Goal: Feedback & Contribution: Contribute content

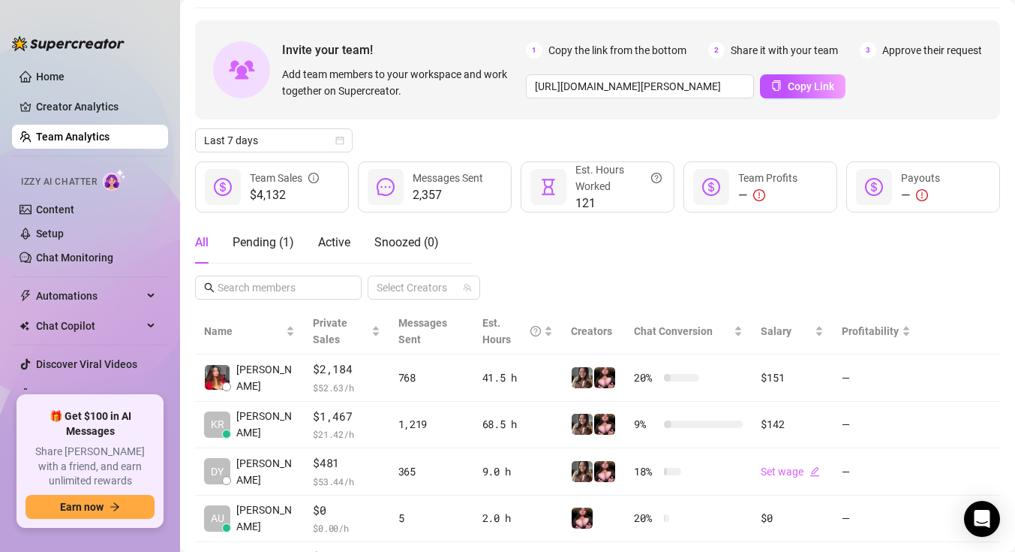
scroll to position [68, 0]
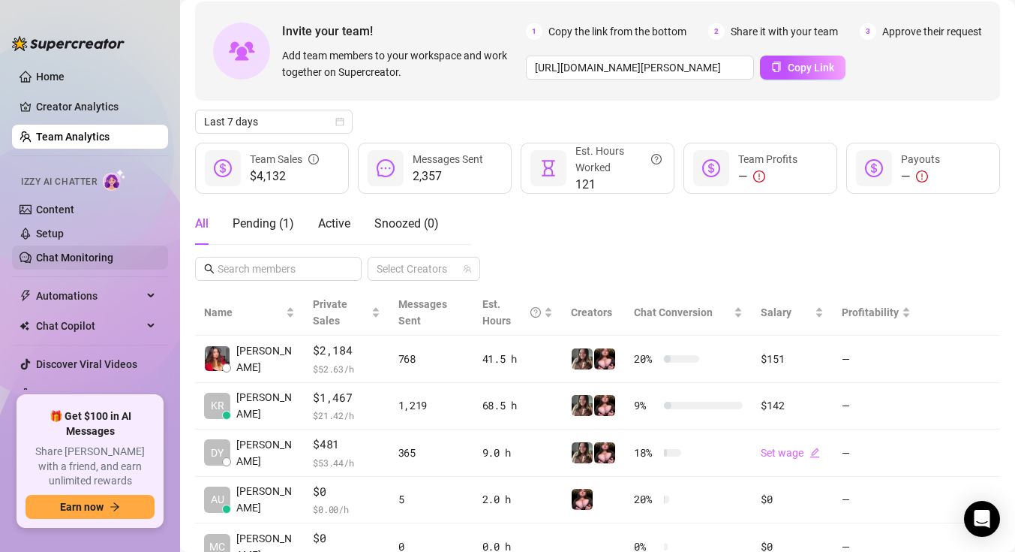
click at [68, 251] on link "Chat Monitoring" at bounding box center [74, 257] width 77 height 12
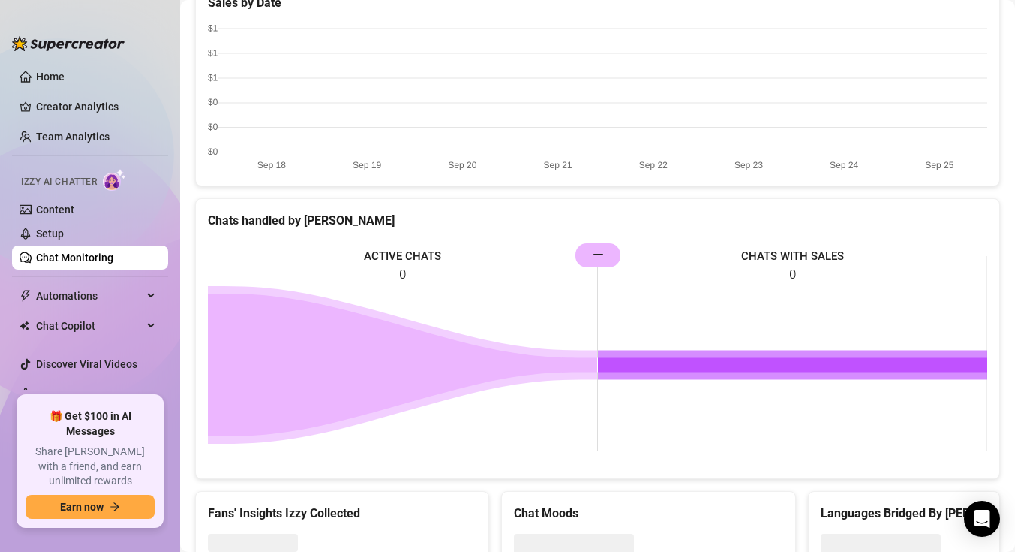
scroll to position [581, 0]
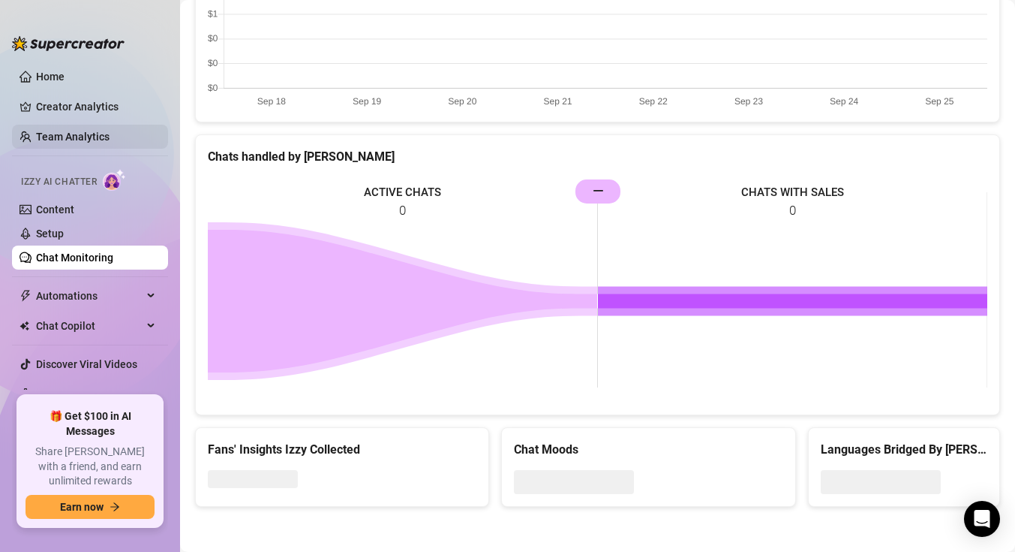
click at [87, 134] on link "Team Analytics" at bounding box center [73, 137] width 74 height 12
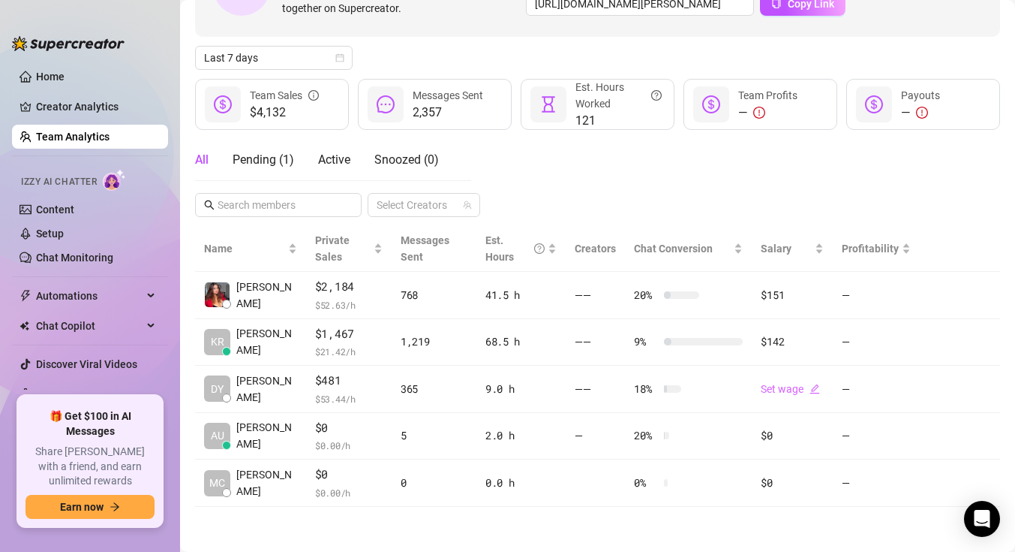
scroll to position [132, 0]
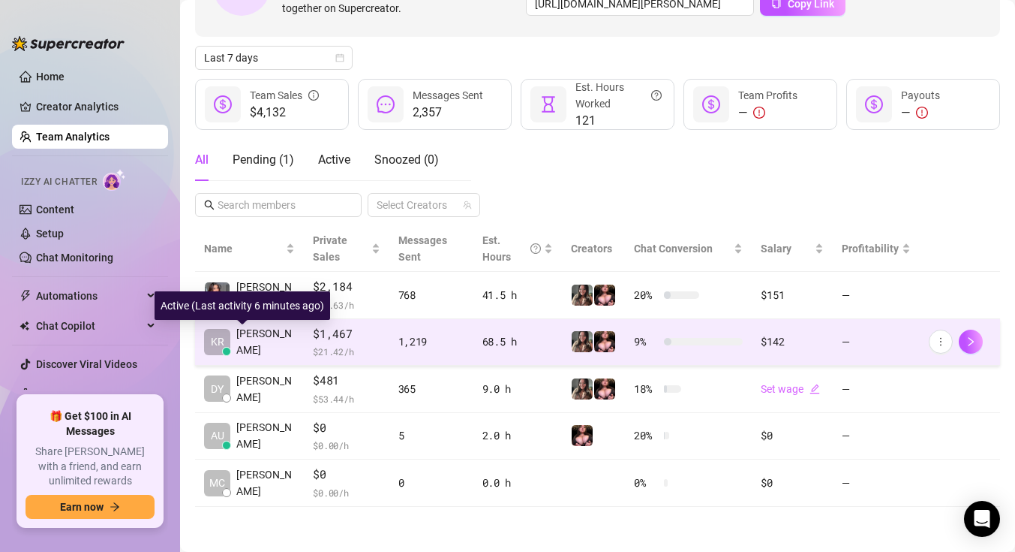
click at [269, 345] on span "[PERSON_NAME]" at bounding box center [265, 341] width 59 height 33
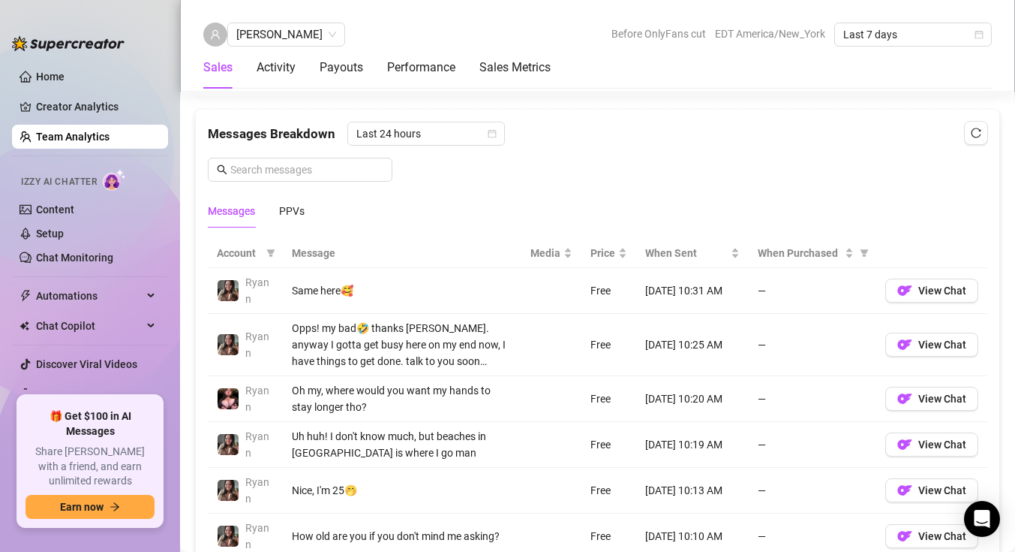
scroll to position [963, 0]
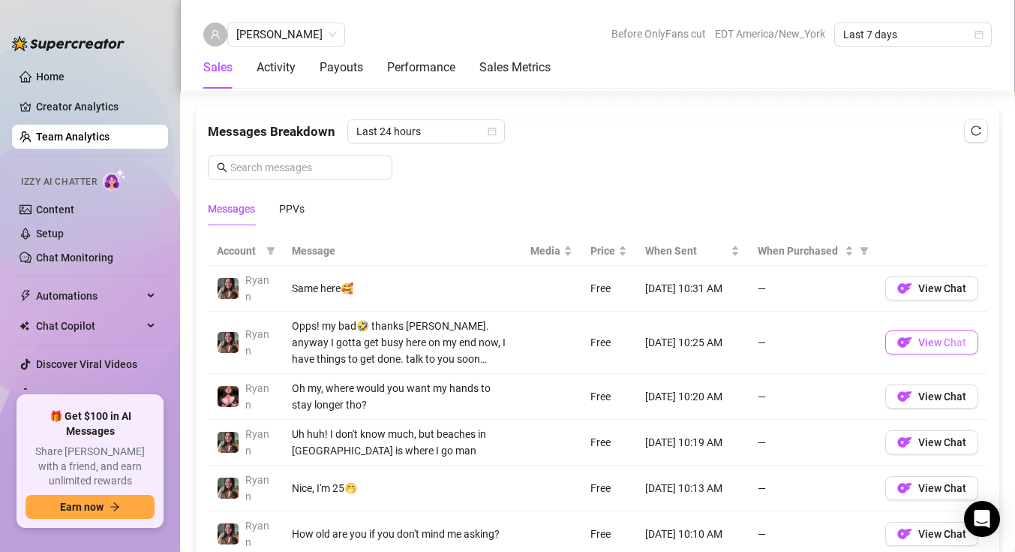
click at [917, 341] on button "View Chat" at bounding box center [931, 342] width 93 height 24
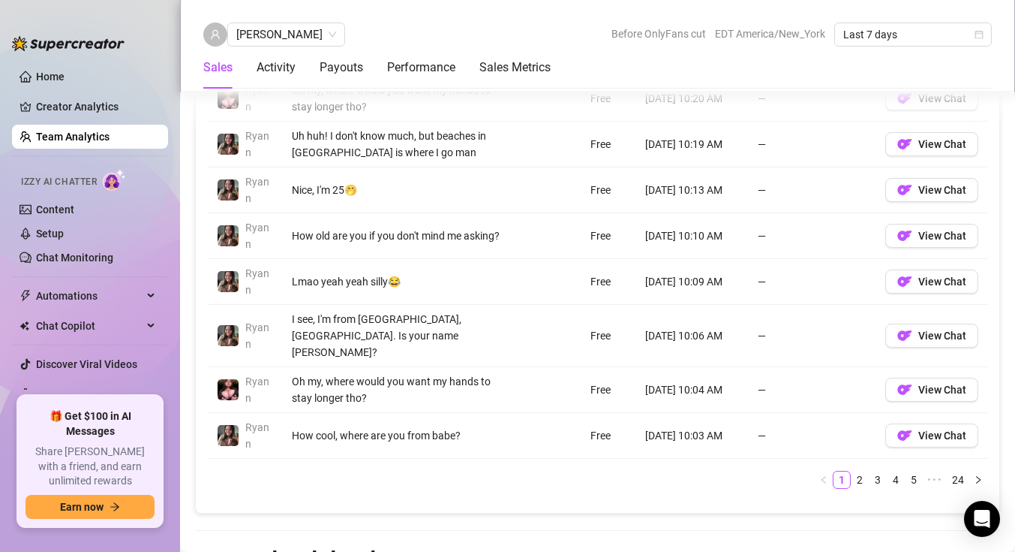
scroll to position [1263, 0]
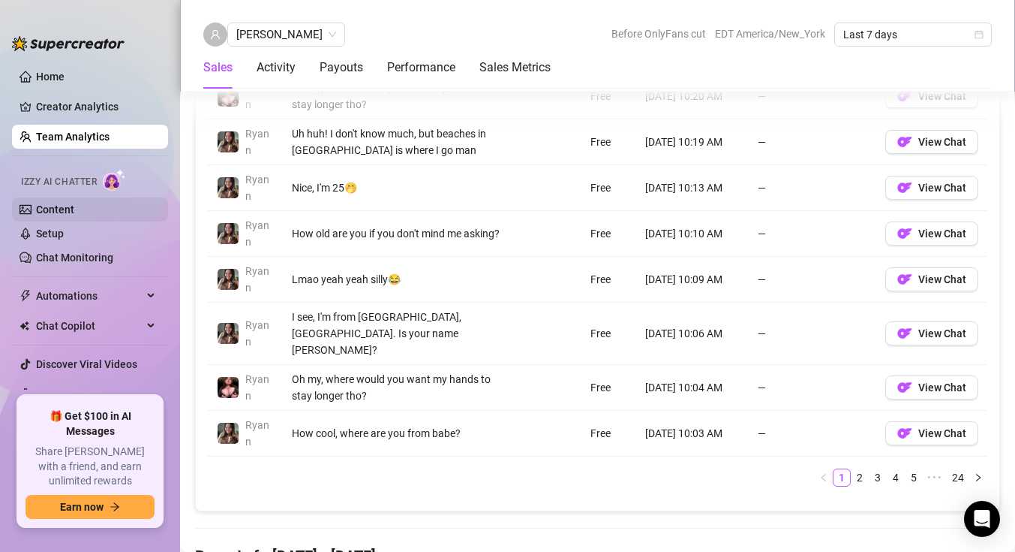
click at [74, 207] on link "Content" at bounding box center [55, 209] width 38 height 12
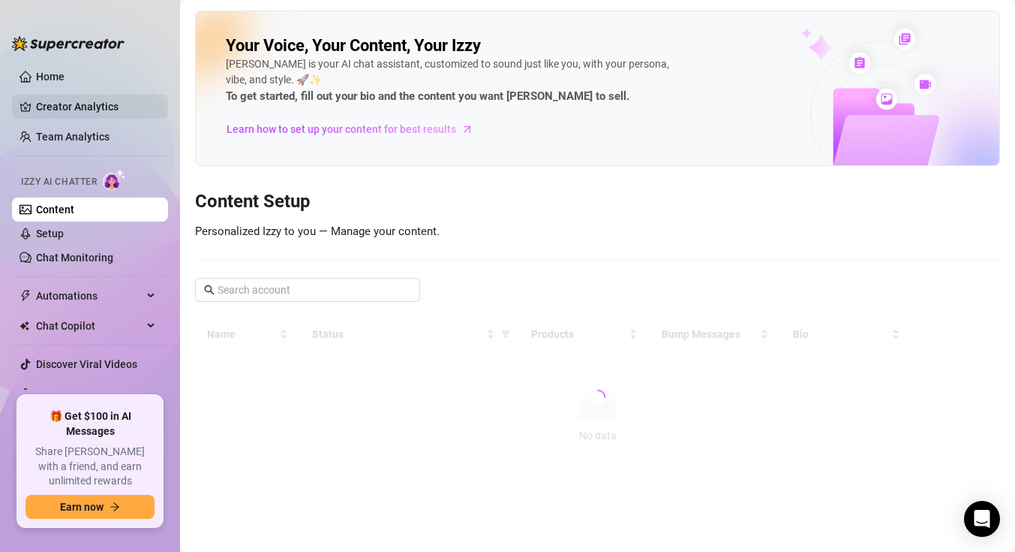
click at [88, 112] on link "Creator Analytics" at bounding box center [96, 107] width 120 height 24
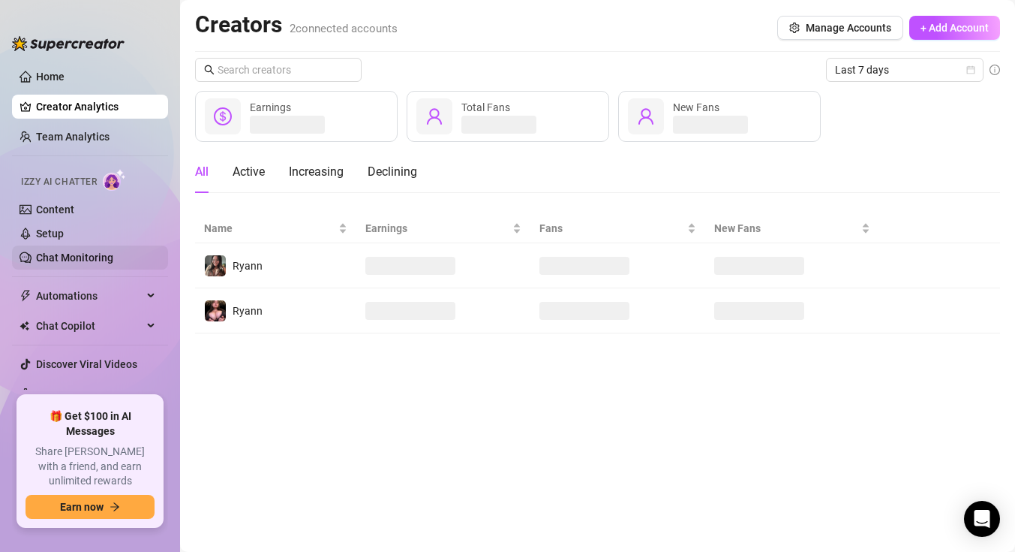
click at [81, 261] on link "Chat Monitoring" at bounding box center [74, 257] width 77 height 12
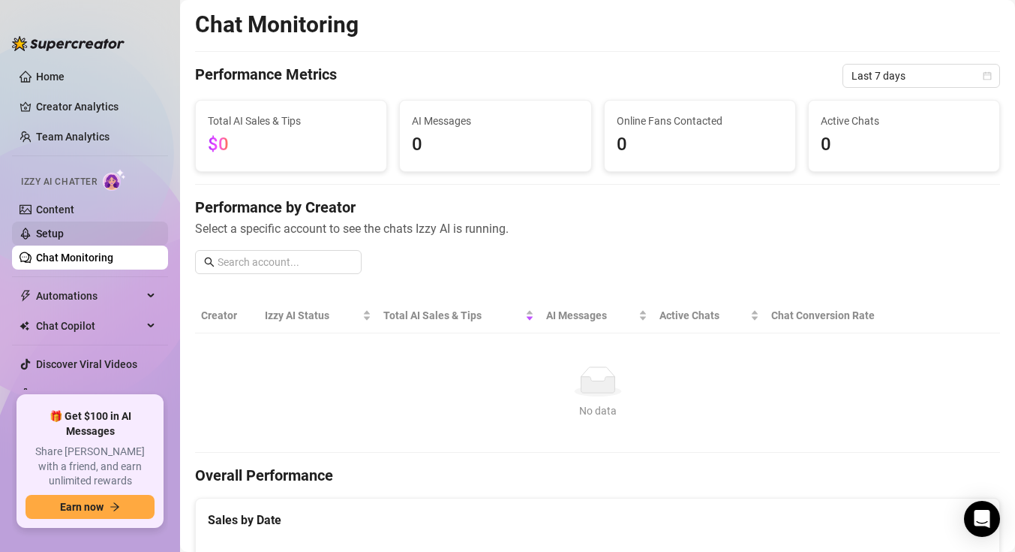
click at [64, 232] on link "Setup" at bounding box center [50, 233] width 28 height 12
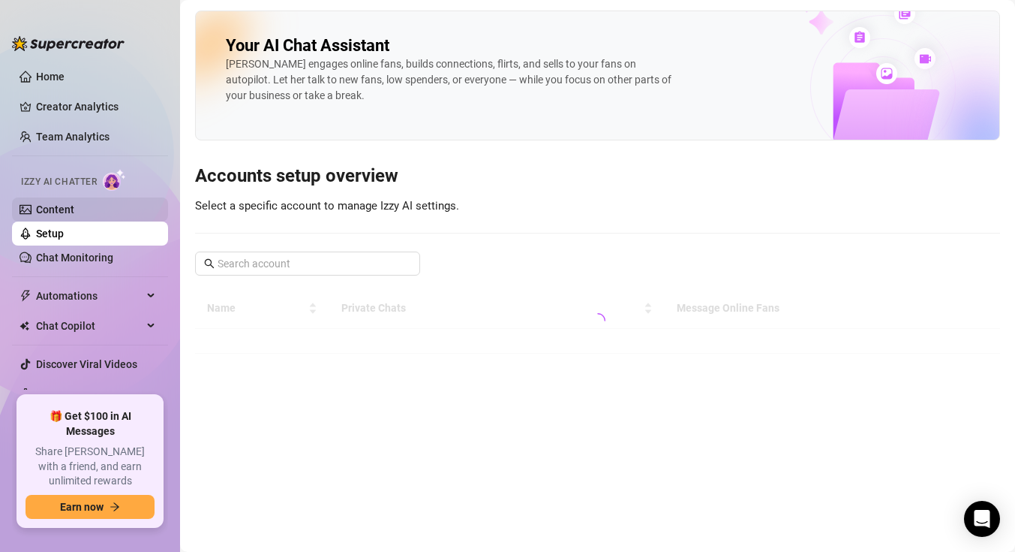
click at [74, 206] on link "Content" at bounding box center [55, 209] width 38 height 12
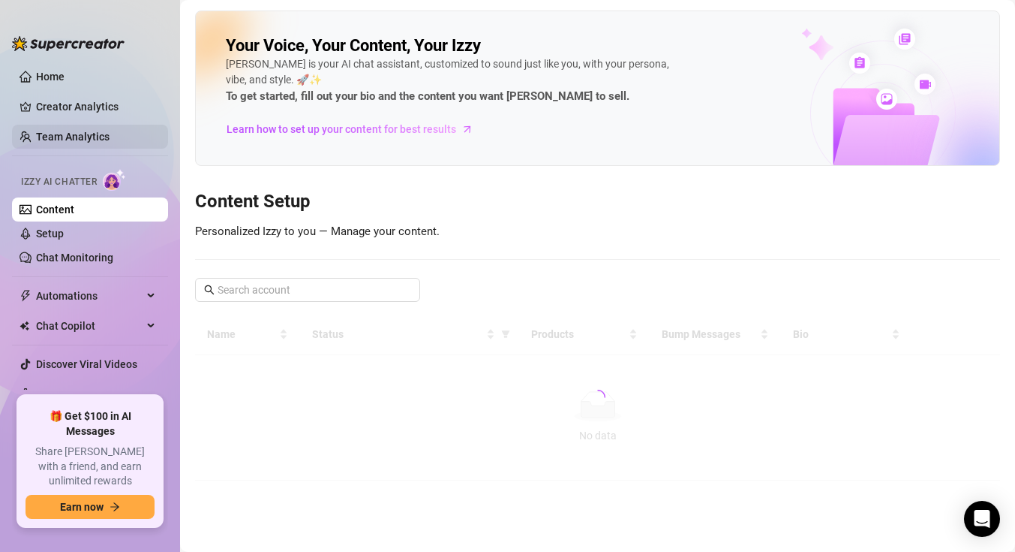
click at [109, 139] on link "Team Analytics" at bounding box center [73, 137] width 74 height 12
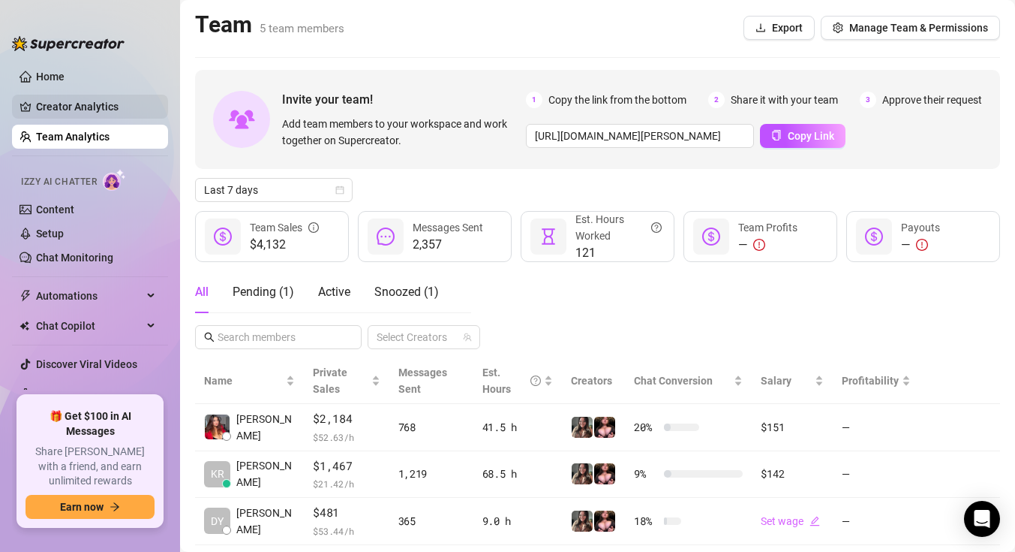
click at [113, 107] on link "Creator Analytics" at bounding box center [96, 107] width 120 height 24
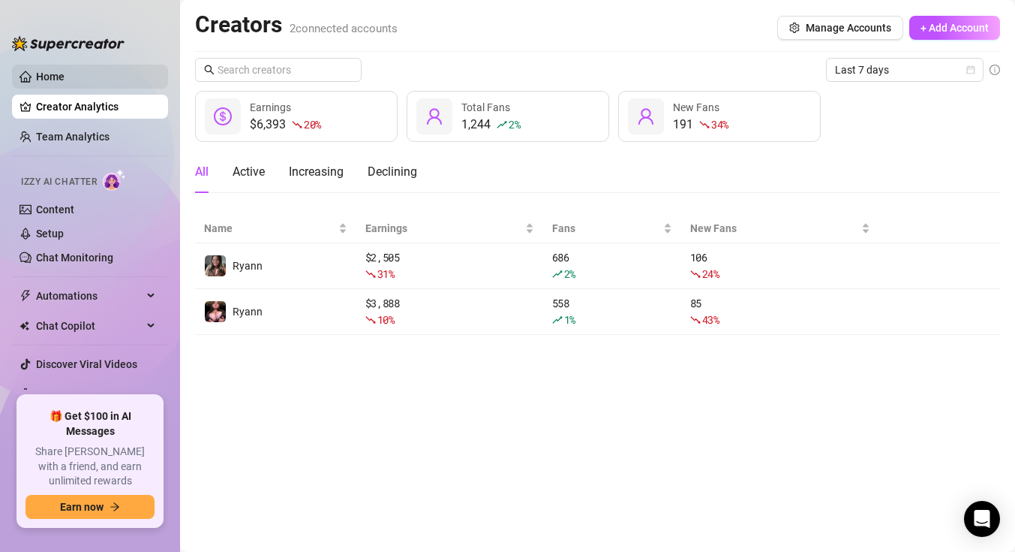
click at [65, 74] on link "Home" at bounding box center [50, 77] width 29 height 12
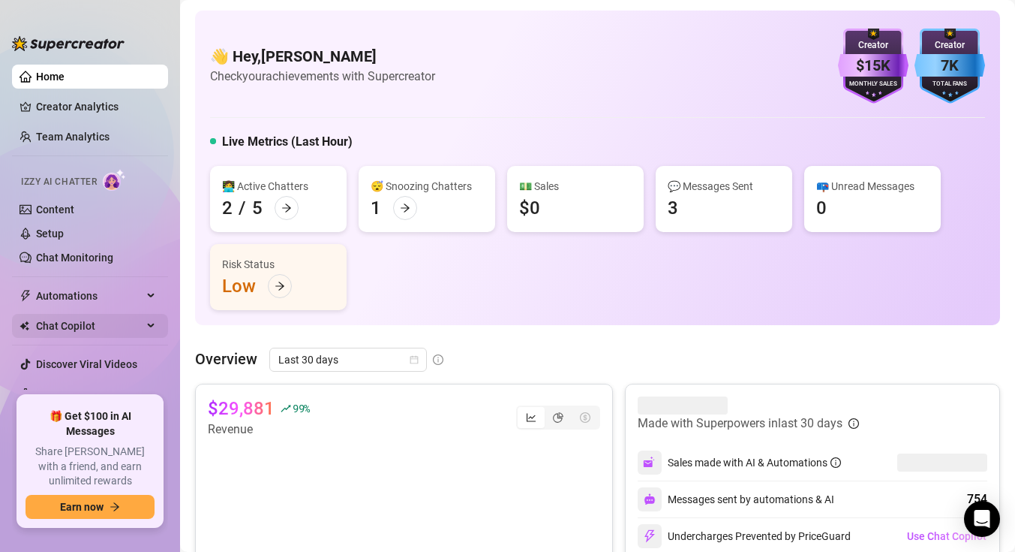
click at [100, 316] on span "Chat Copilot" at bounding box center [89, 326] width 107 height 24
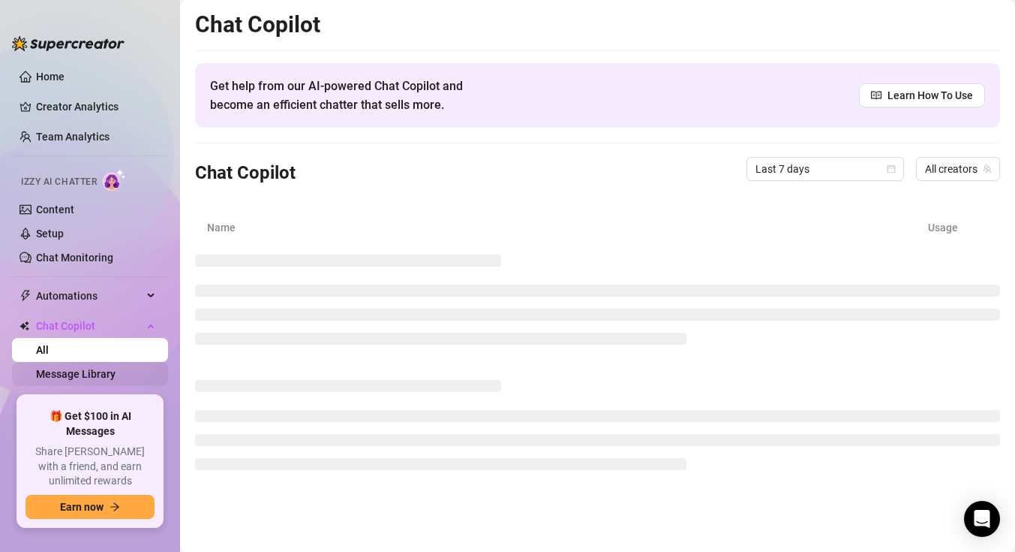
click at [99, 377] on link "Message Library" at bounding box center [76, 374] width 80 height 12
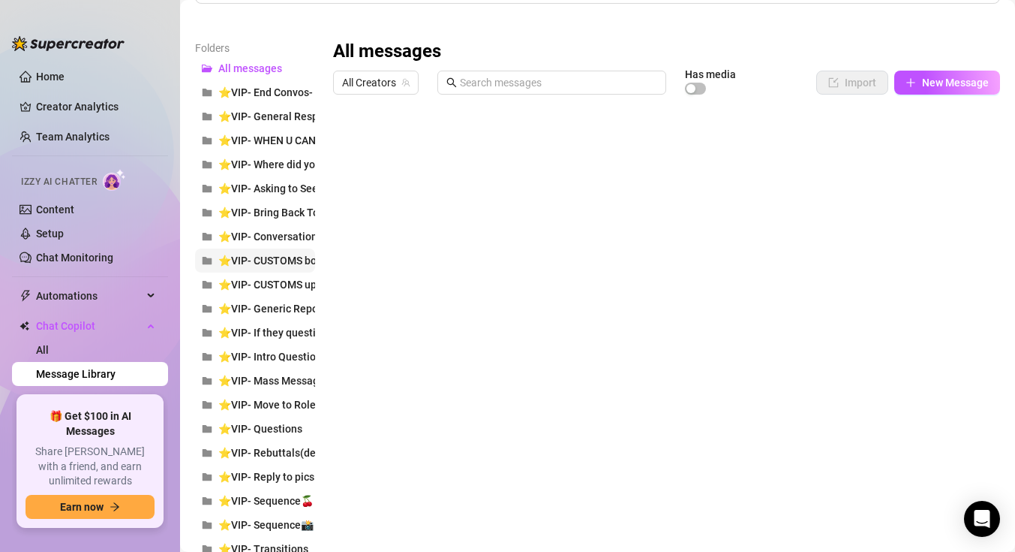
scroll to position [176, 0]
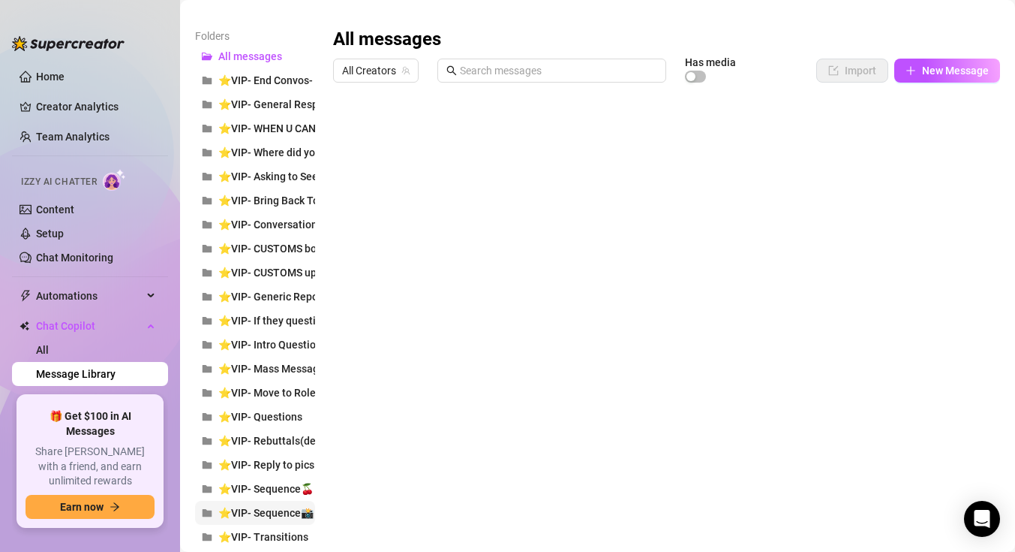
click at [266, 509] on span "⭐VIP- Sequence📸" at bounding box center [265, 512] width 95 height 12
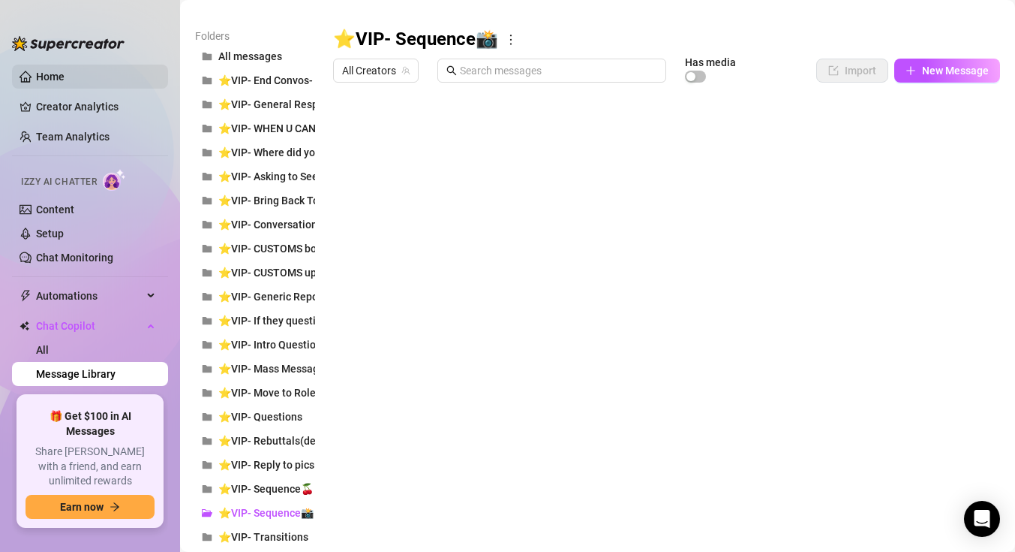
click at [65, 77] on link "Home" at bounding box center [50, 77] width 29 height 12
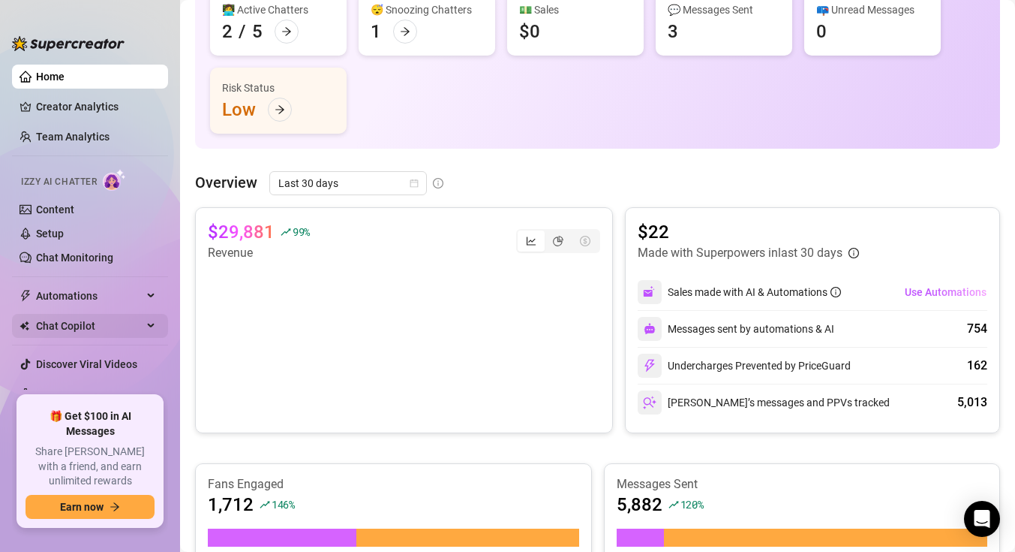
click at [89, 329] on span "Chat Copilot" at bounding box center [89, 326] width 107 height 24
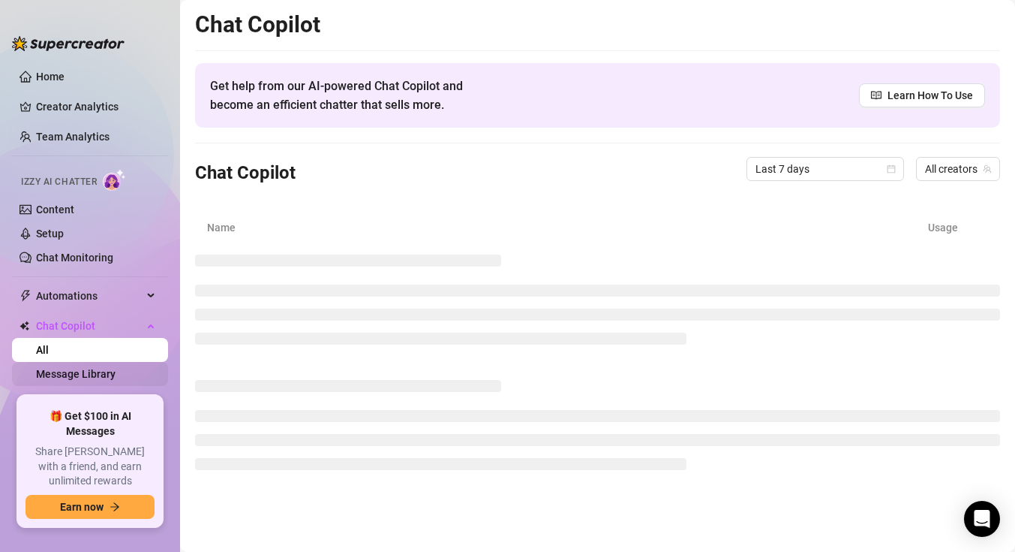
click at [97, 380] on link "Message Library" at bounding box center [76, 374] width 80 height 12
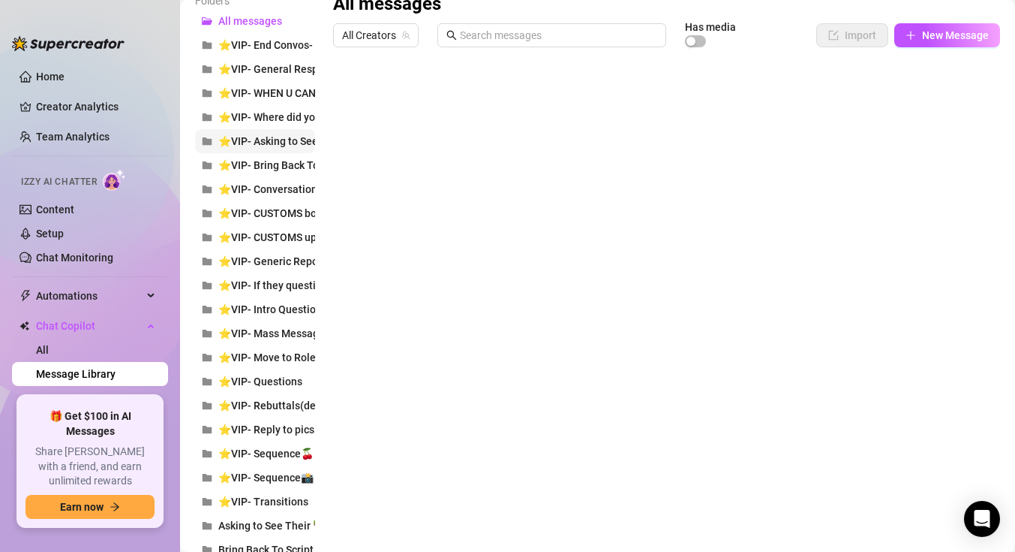
scroll to position [217, 0]
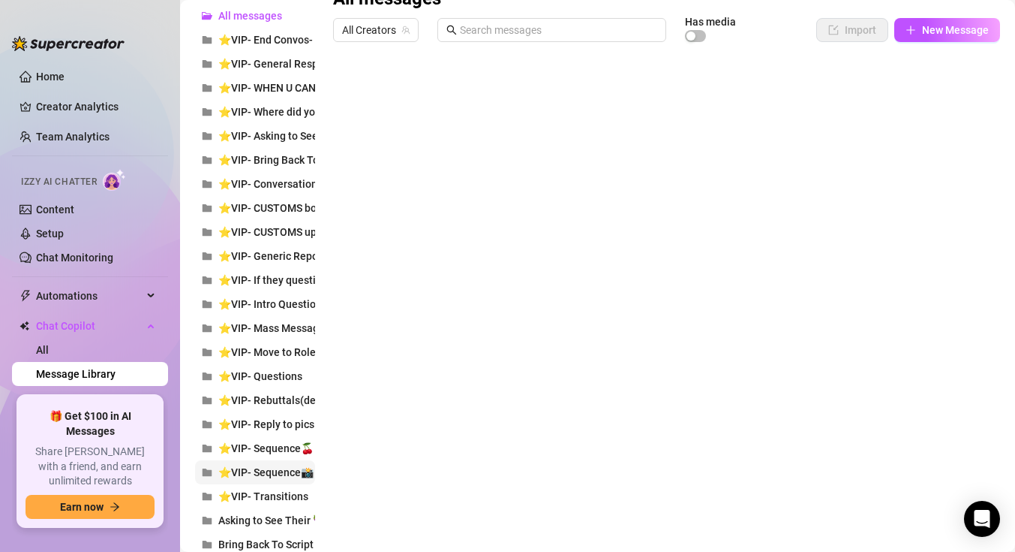
click at [290, 476] on span "⭐VIP- Sequence📸" at bounding box center [265, 472] width 95 height 12
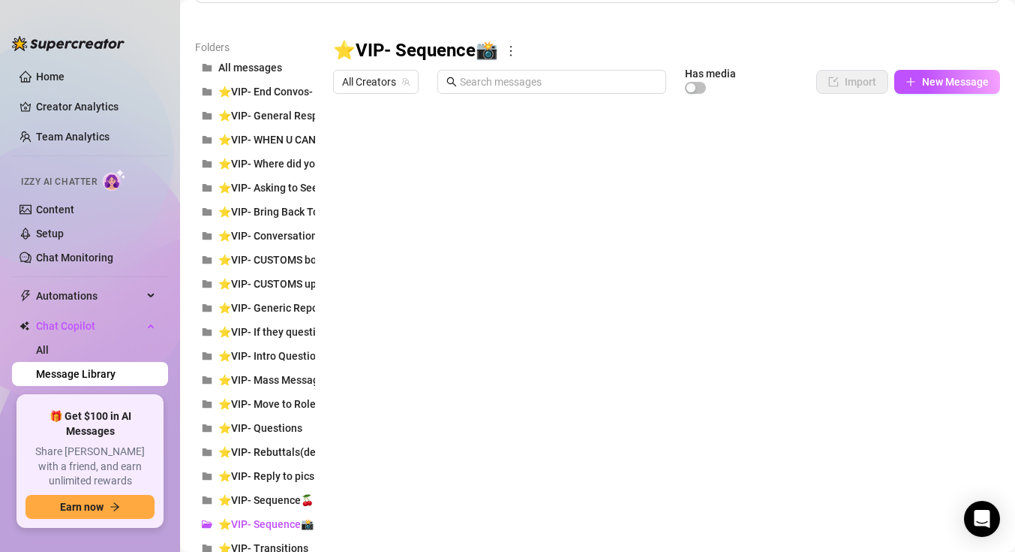
scroll to position [162, 0]
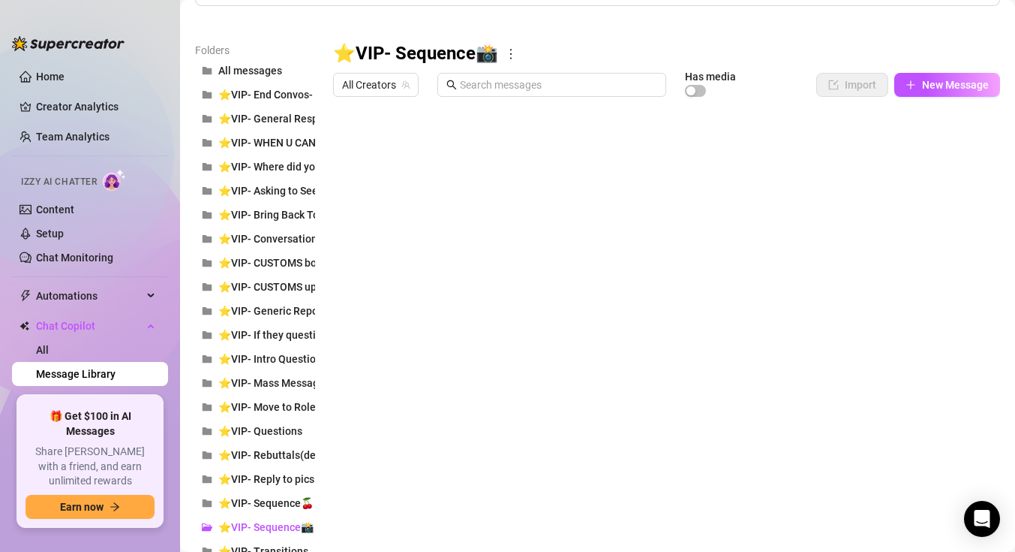
click at [384, 151] on div at bounding box center [666, 271] width 667 height 335
click at [395, 510] on div "Folders All messages ⭐VIP- End Convos- No Money ⭐VIP- General Response Pushing …" at bounding box center [597, 549] width 805 height 1014
drag, startPoint x: 340, startPoint y: 149, endPoint x: 336, endPoint y: 138, distance: 11.2
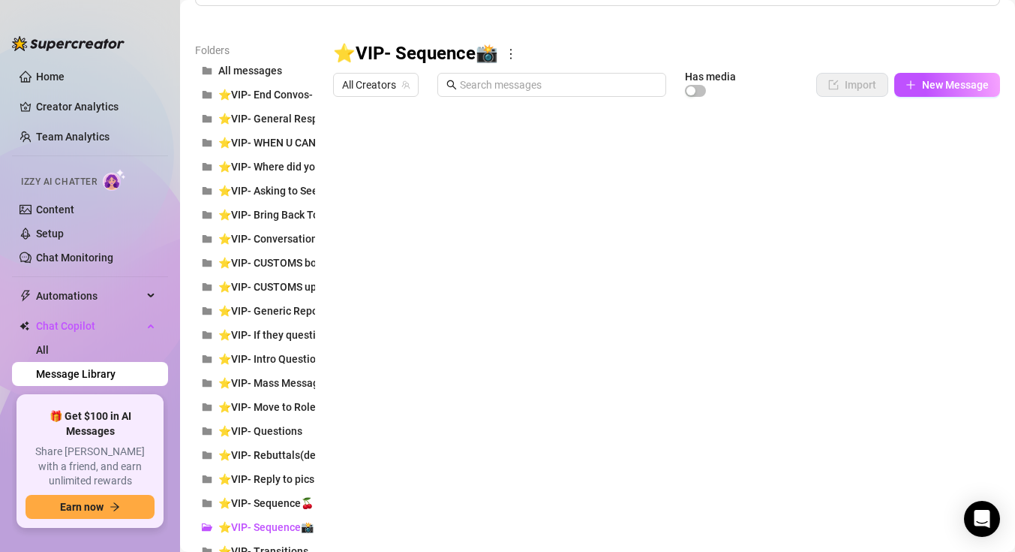
click at [336, 138] on div at bounding box center [666, 271] width 667 height 335
click at [391, 541] on div "Folders All messages ⭐VIP- End Convos- No Money ⭐VIP- General Response Pushing …" at bounding box center [597, 549] width 805 height 1014
click at [476, 486] on div "Folders All messages ⭐VIP- End Convos- No Money ⭐VIP- General Response Pushing …" at bounding box center [597, 549] width 805 height 1014
click at [425, 418] on body "Home Creator Analytics Team Analytics Izzy AI Chatter Content Setup Chat Monito…" at bounding box center [507, 276] width 1015 height 552
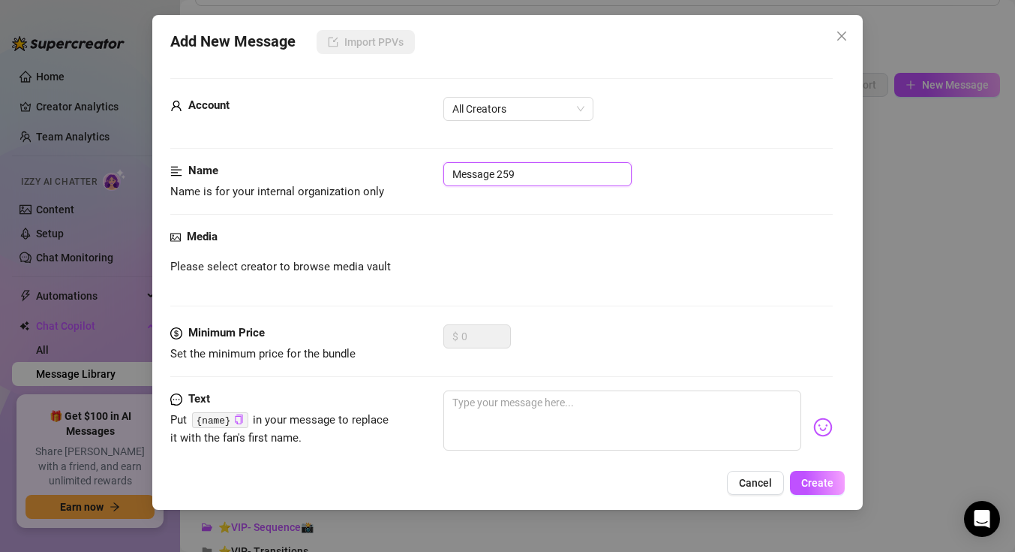
drag, startPoint x: 533, startPoint y: 172, endPoint x: 401, endPoint y: 166, distance: 131.5
click at [401, 167] on div "Name Name is for your internal organization only Message 259" at bounding box center [501, 181] width 663 height 38
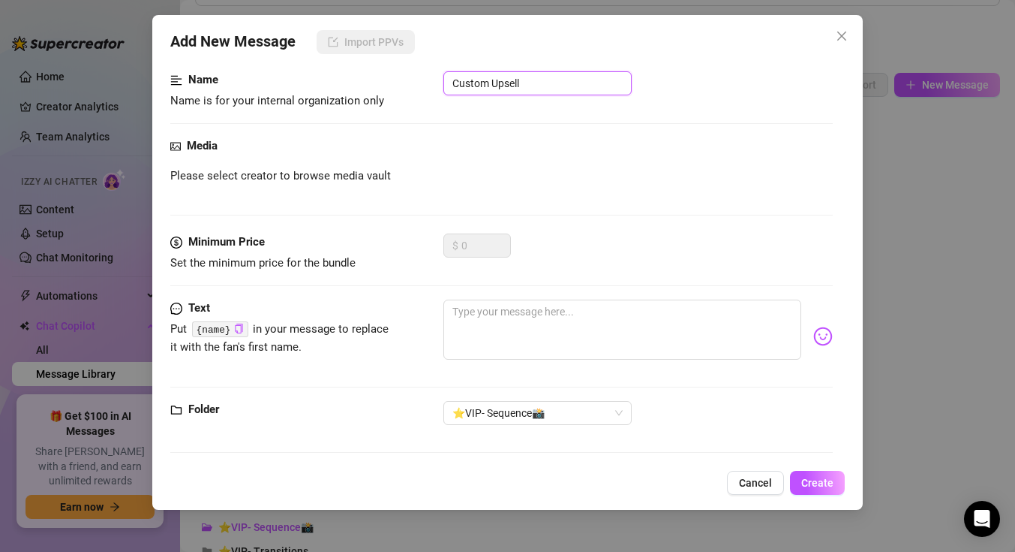
scroll to position [95, 0]
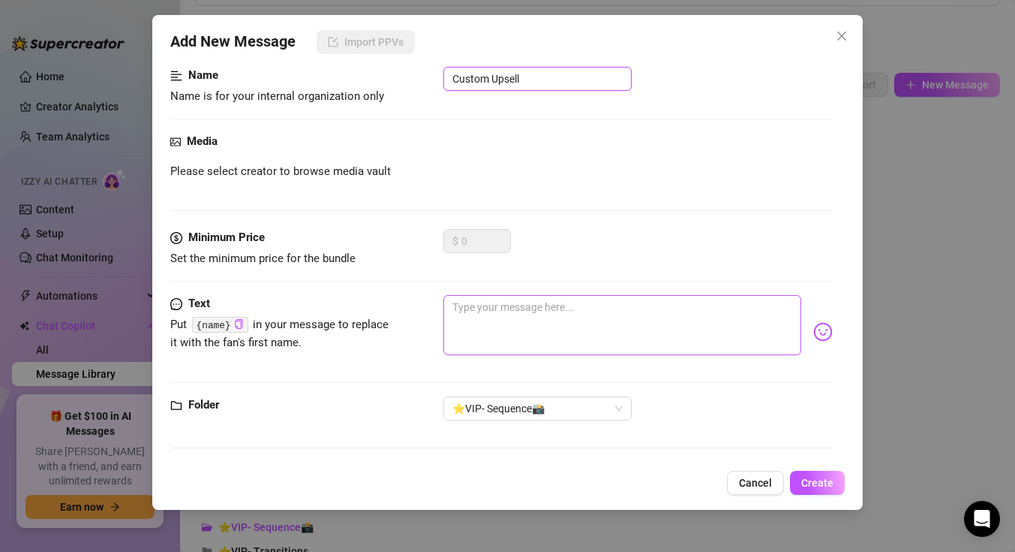
type input "Custom Upsell"
click at [596, 308] on textarea at bounding box center [622, 325] width 358 height 60
type textarea "M"
type textarea "Ma"
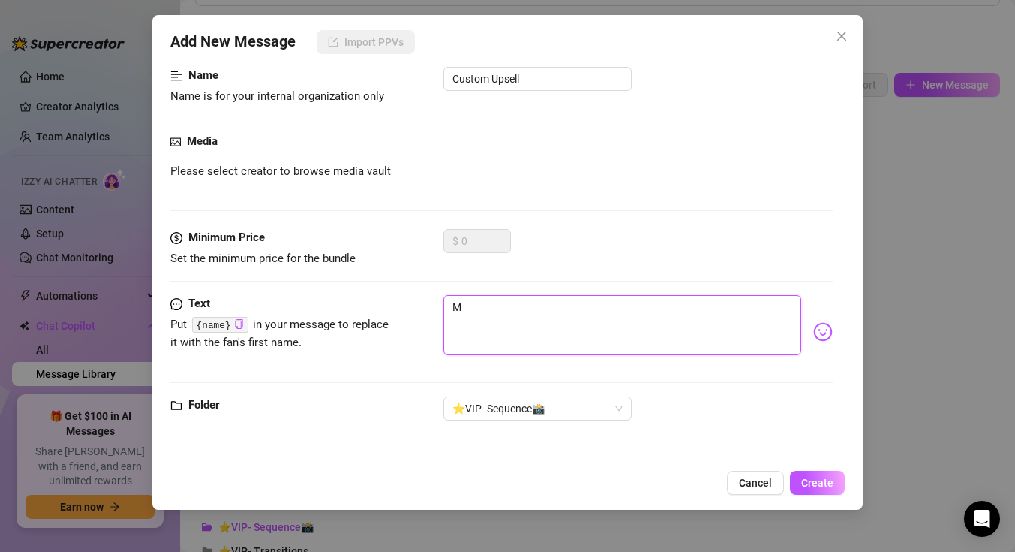
type textarea "Ma"
type textarea "May"
type textarea "Mayb"
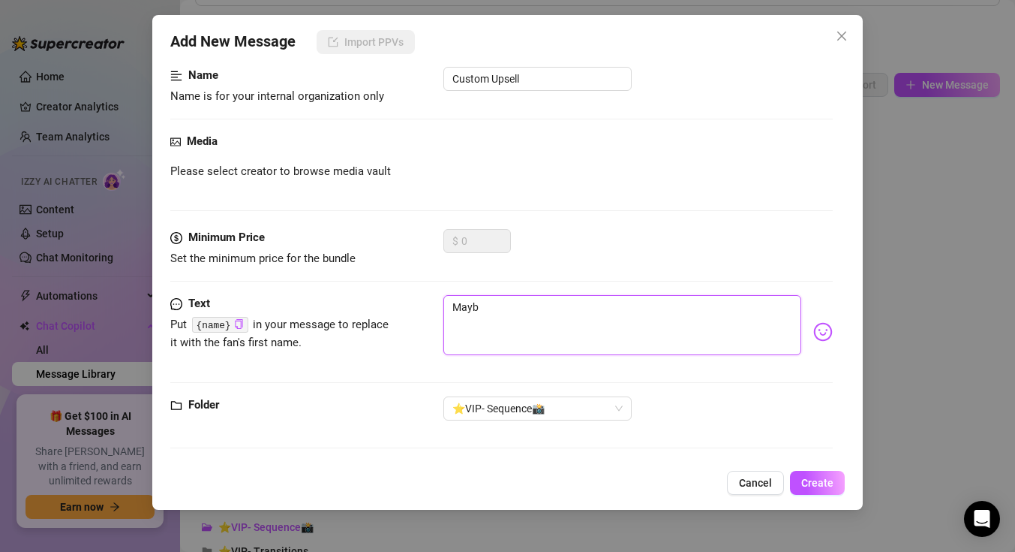
type textarea "Maybe"
type textarea "Maybe I"
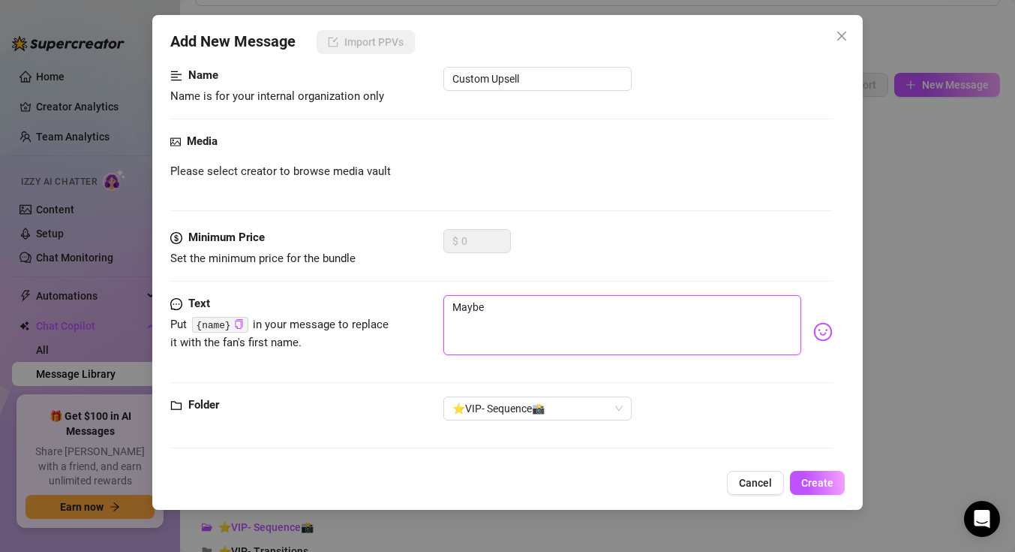
type textarea "Maybe I"
type textarea "Maybe I c"
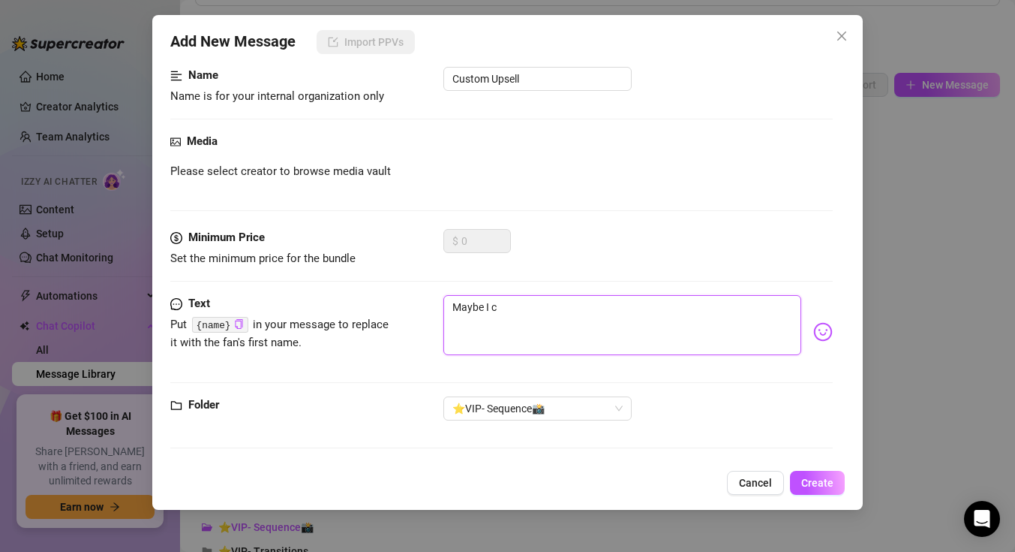
type textarea "Maybe I ca"
type textarea "Maybe I can"
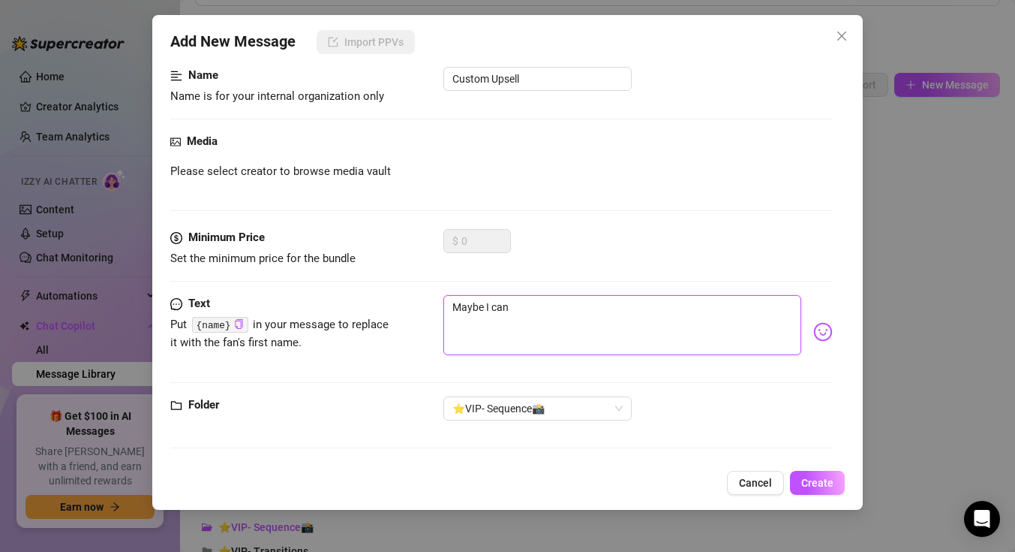
type textarea "Maybe I can"
type textarea "Maybe I can m"
type textarea "Maybe I can ma"
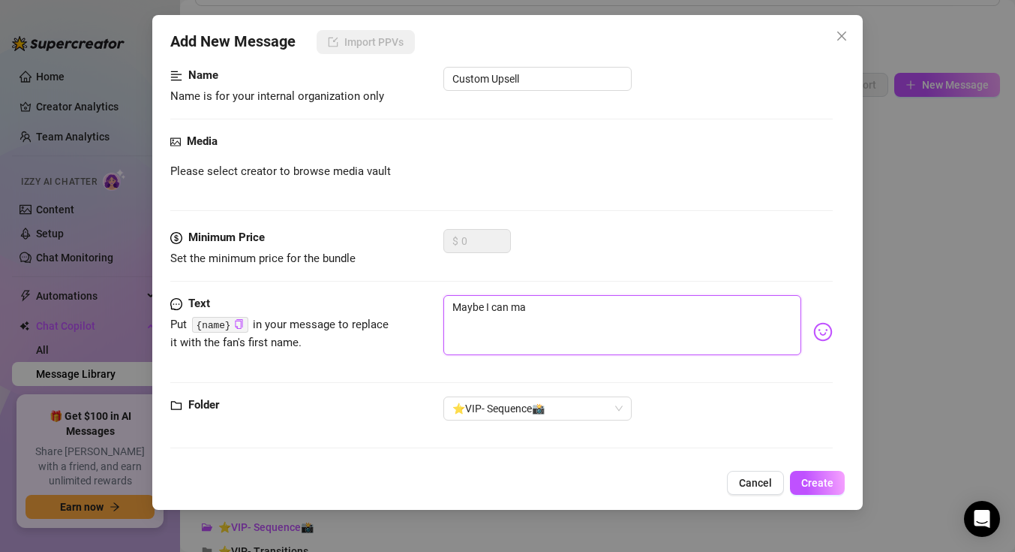
type textarea "Maybe I can mak"
type textarea "Maybe I can make"
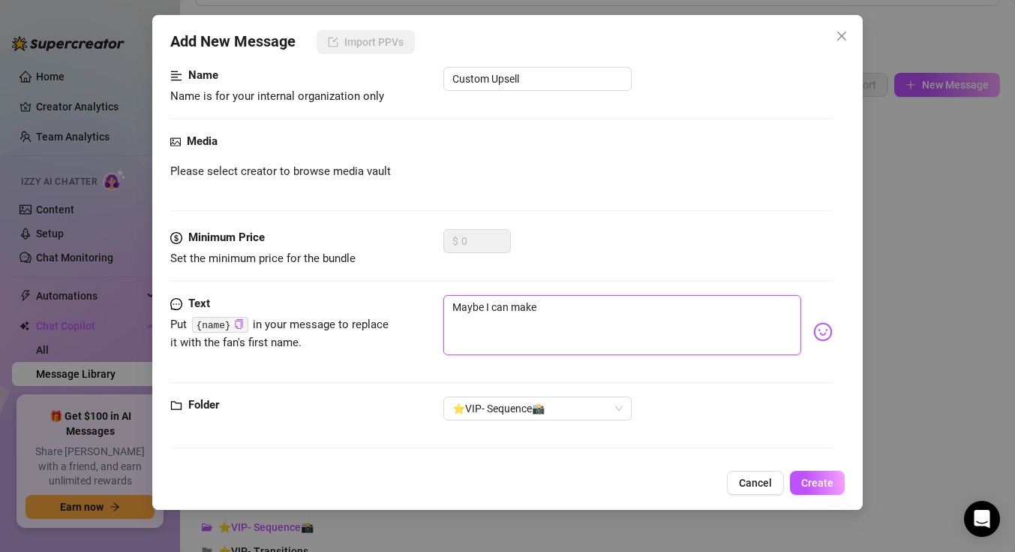
type textarea "Maybe I can make"
type textarea "Maybe I can make u"
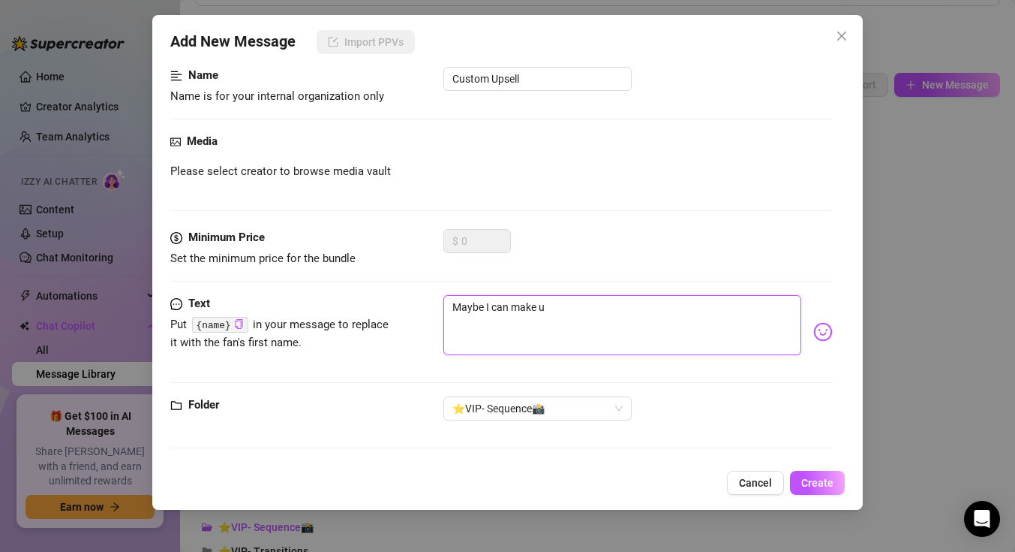
type textarea "Maybe I can make u s"
type textarea "Maybe I can make u so"
type textarea "Maybe I can make u som"
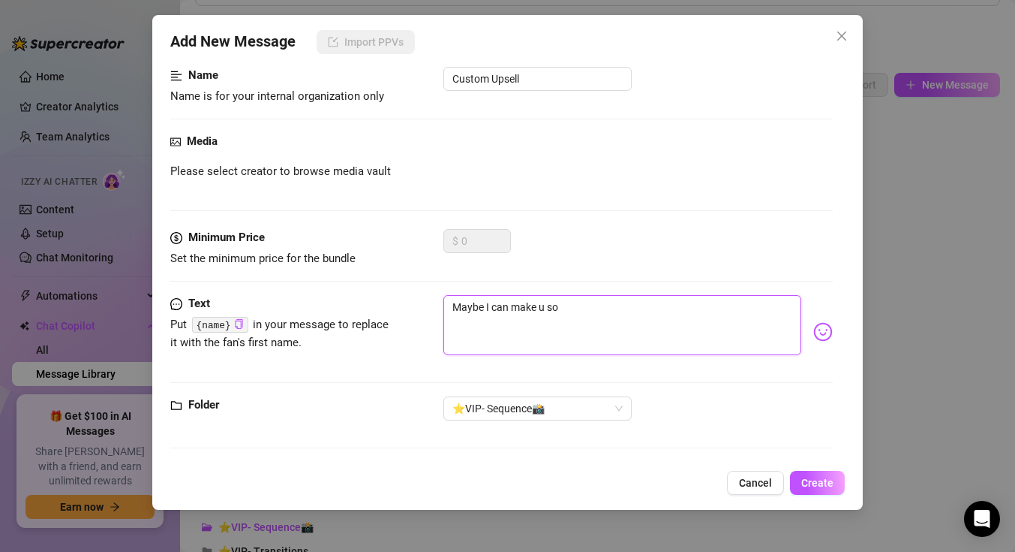
type textarea "Maybe I can make u som"
type textarea "Maybe I can make u some"
type textarea "Maybe I can make u somet"
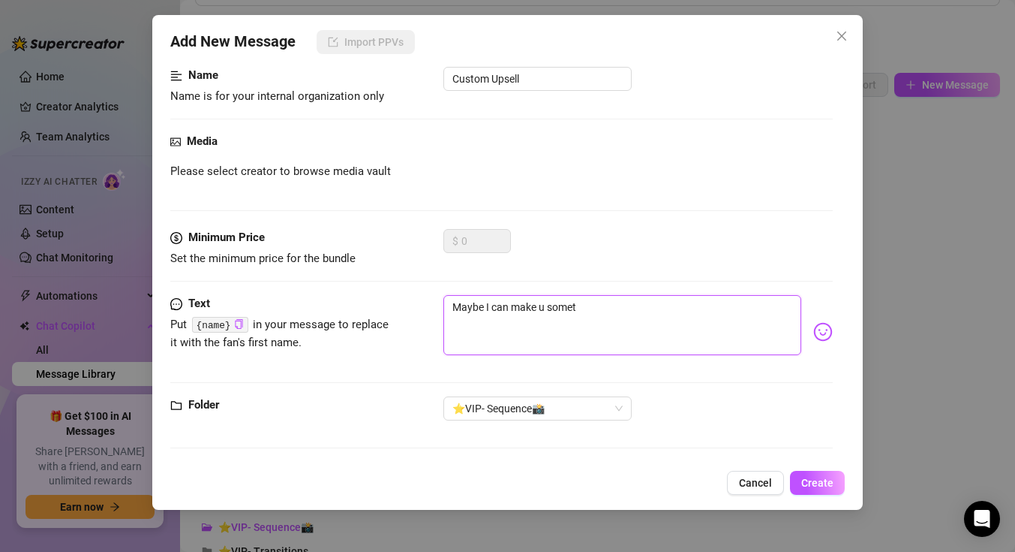
type textarea "Maybe I can make u someth"
type textarea "Maybe I can make u somethi"
type textarea "Maybe I can make u somethin"
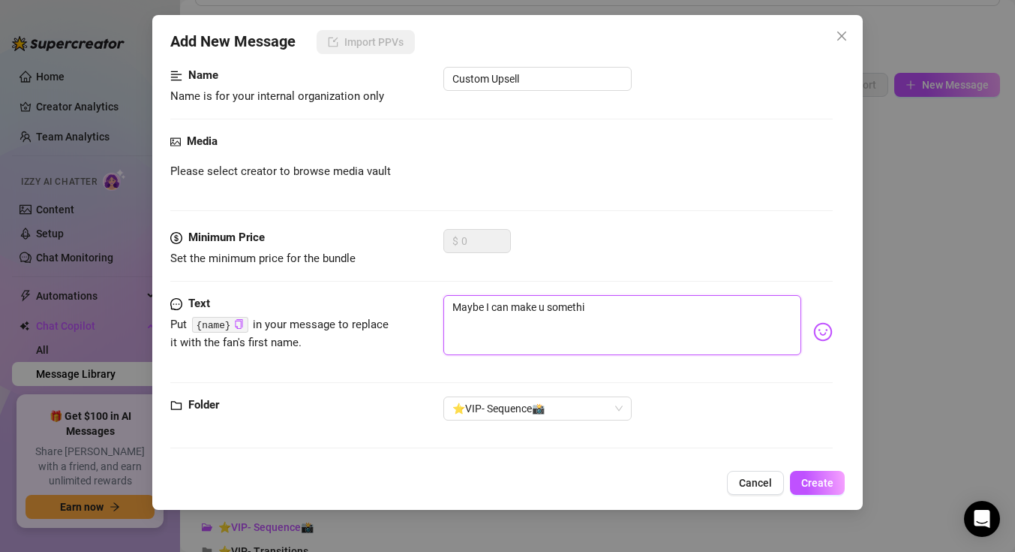
type textarea "Maybe I can make u somethin"
type textarea "Maybe I can make u something"
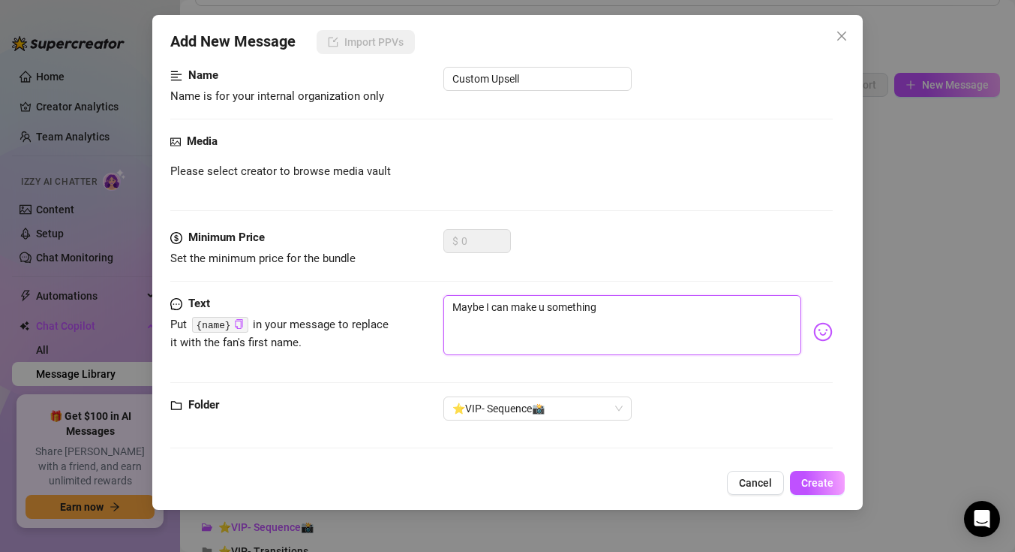
type textarea "Maybe I can make u something e"
type textarea "Maybe I can make u something ex"
type textarea "Maybe I can make u something ext"
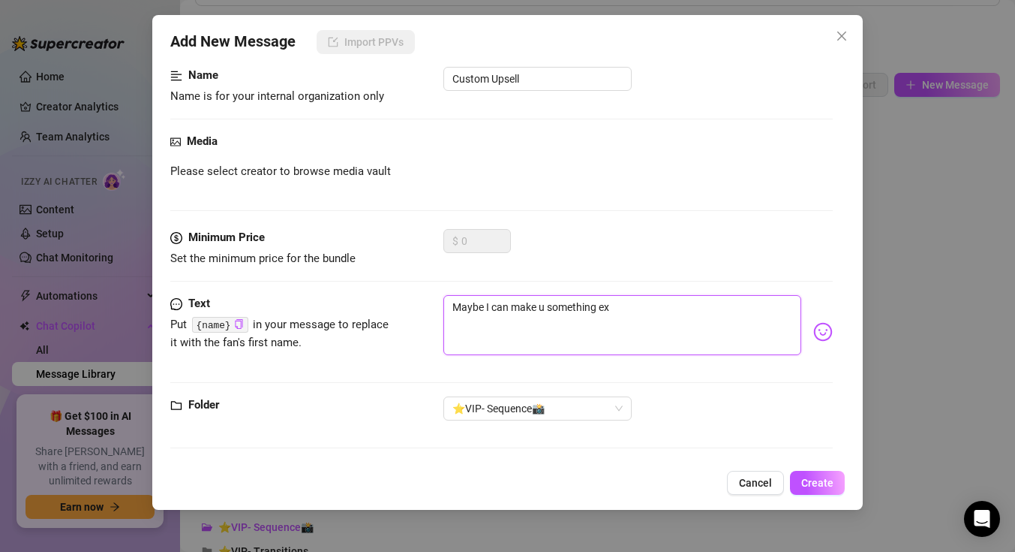
type textarea "Maybe I can make u something ext"
type textarea "Maybe I can make u something extr"
type textarea "Maybe I can make u something extra"
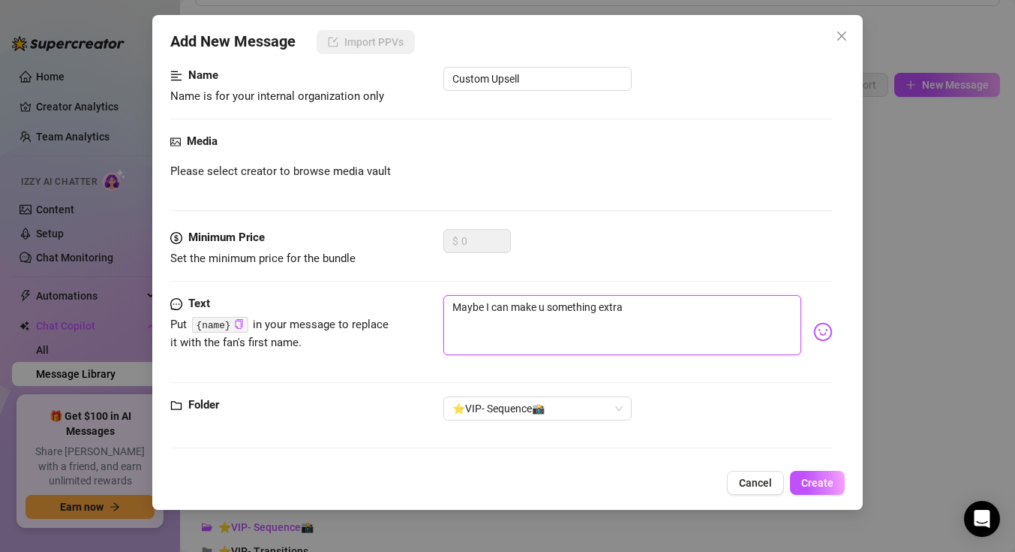
type textarea "Maybe I can make u something extra"
type textarea "Maybe I can make u something extra s"
type textarea "Maybe I can make u something extra sp"
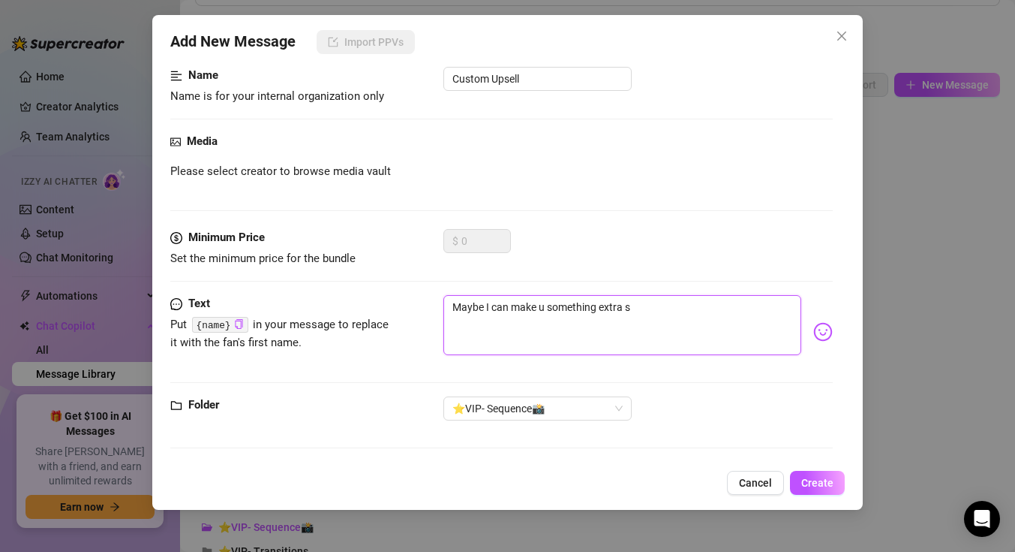
type textarea "Maybe I can make u something extra sp"
type textarea "Maybe I can make u something extra spe"
type textarea "Maybe I can make u something extra spec"
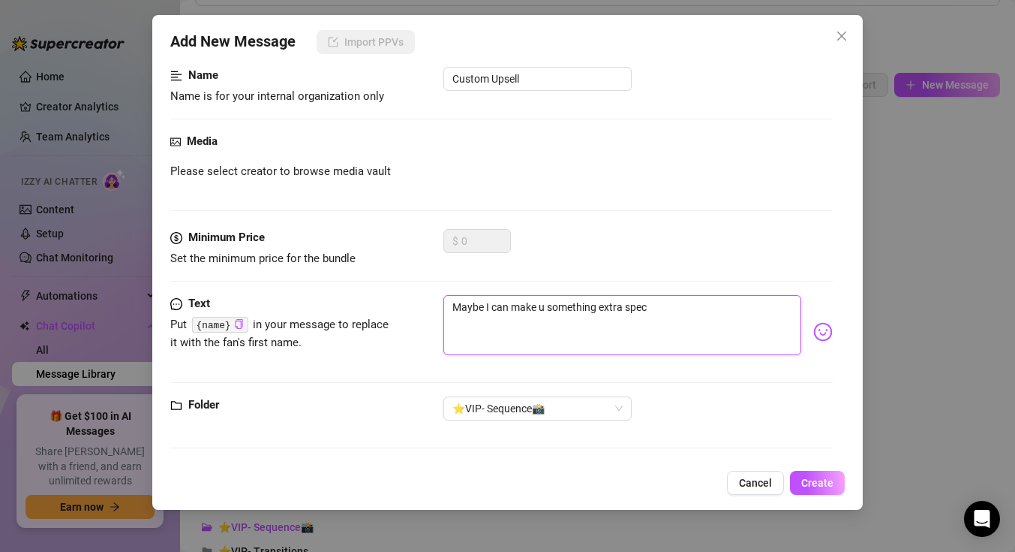
type textarea "Maybe I can make u something extra speci"
type textarea "Maybe I can make u something extra specia"
type textarea "Maybe I can make u something extra special"
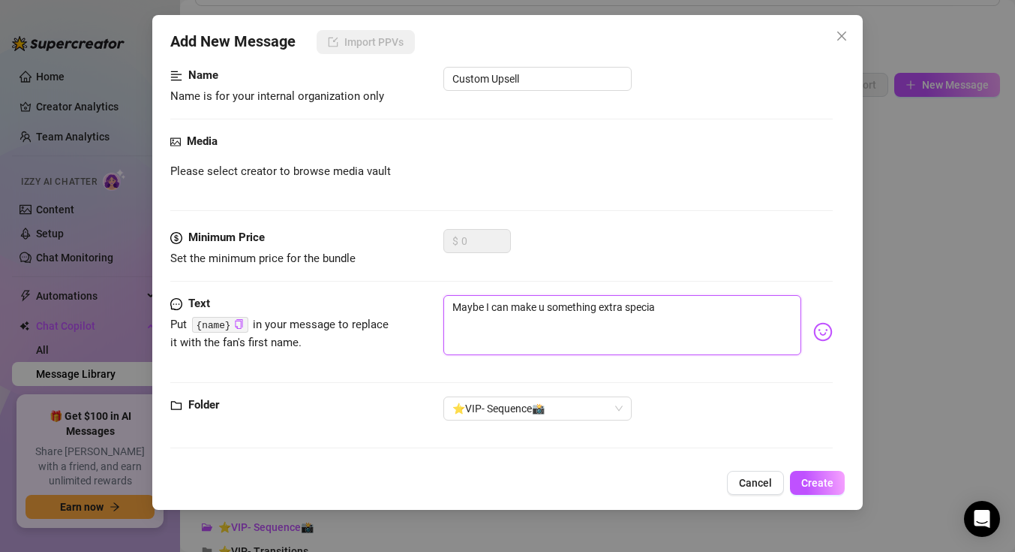
type textarea "Maybe I can make u something extra special"
type textarea "Maybe I can make u something extra special j"
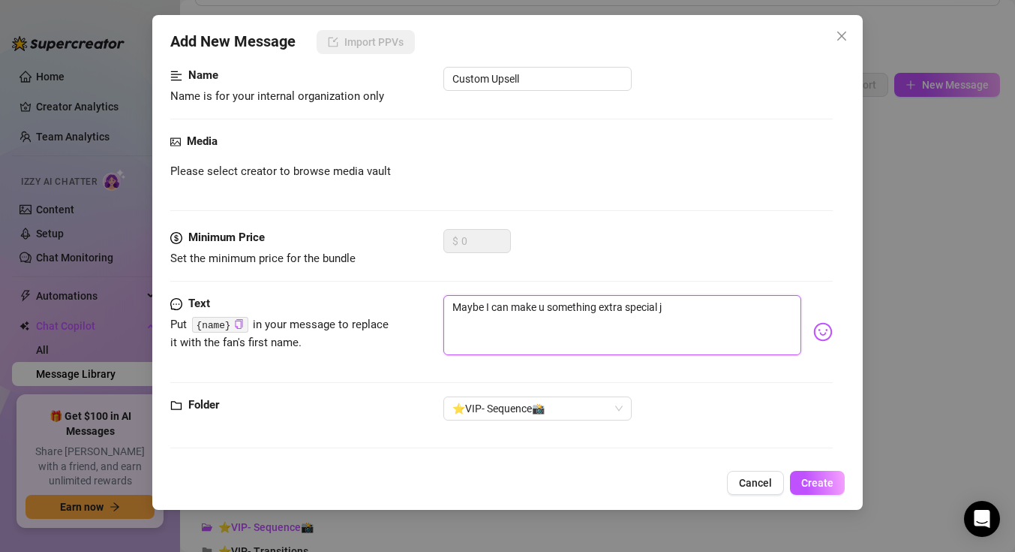
type textarea "Maybe I can make u something extra special ju"
type textarea "Maybe I can make u something extra special jus"
type textarea "Maybe I can make u something extra special just"
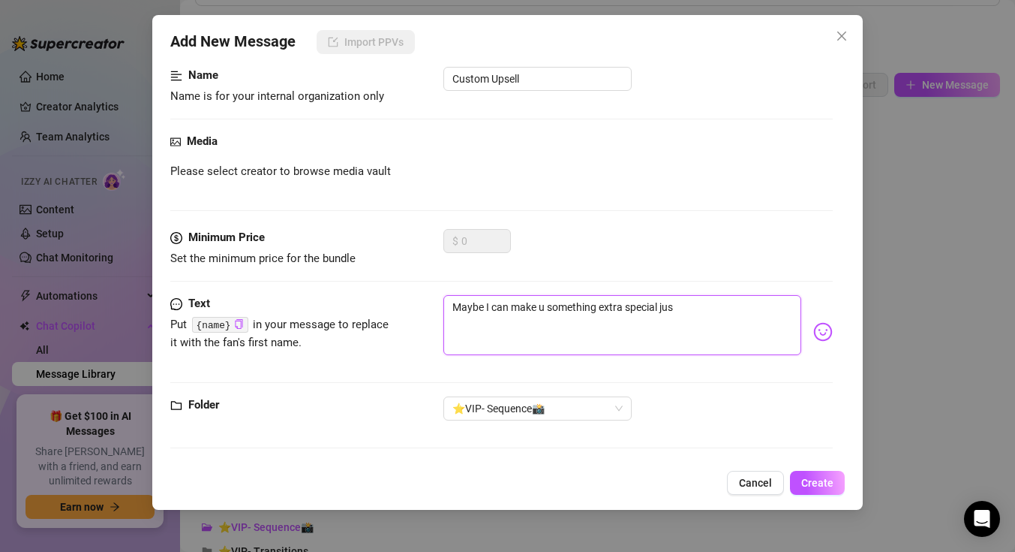
type textarea "Maybe I can make u something extra special just"
type textarea "Maybe I can make u something extra special just f"
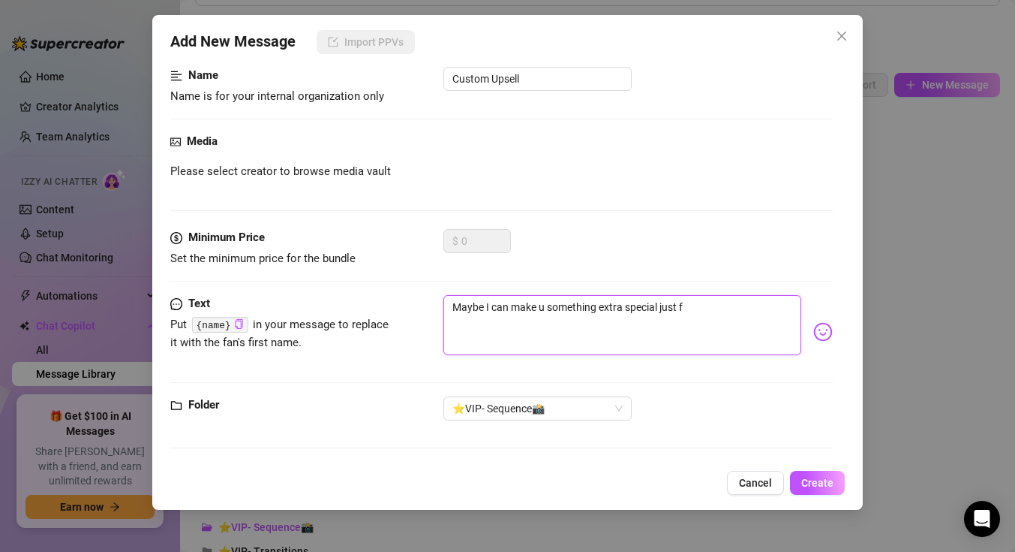
type textarea "Maybe I can make u something extra special just fo"
type textarea "Maybe I can make u something extra special just for"
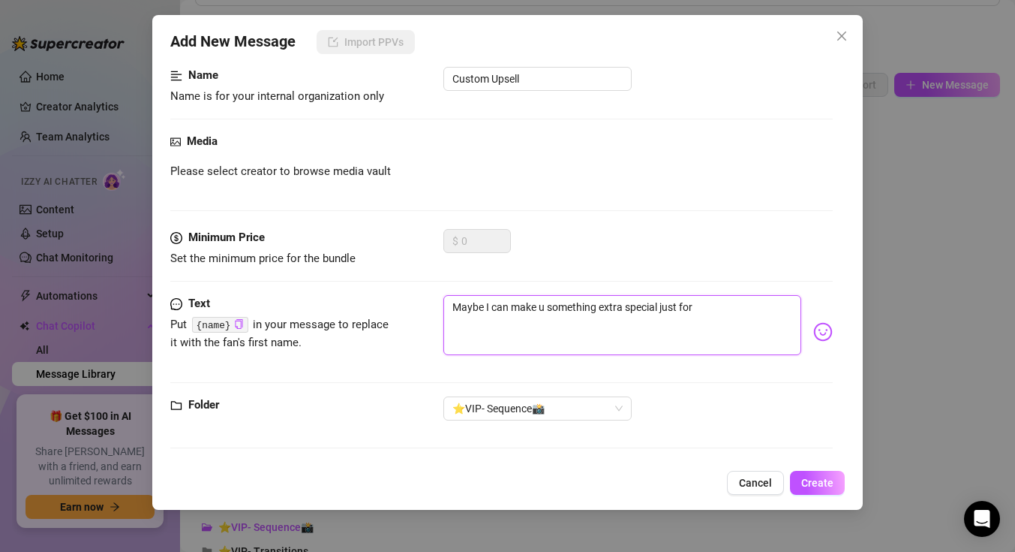
type textarea "Maybe I can make u something extra special just for"
type textarea "Maybe I can make u something extra special just for y"
type textarea "Maybe I can make u something extra special just for yo"
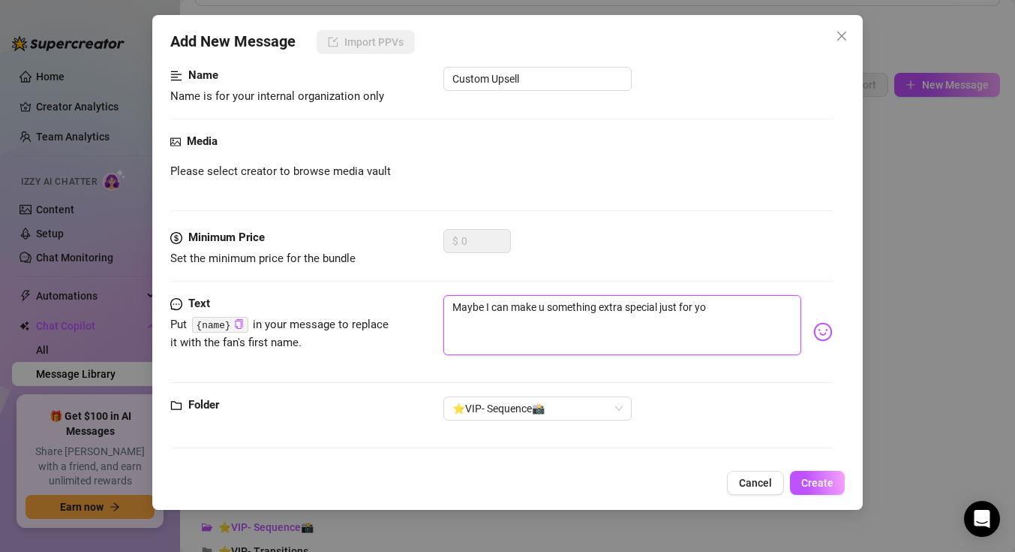
type textarea "Maybe I can make u something extra special just for you"
type textarea "Maybe I can make u something extra special just for you."
type textarea "Maybe I can make u something extra special just for you.."
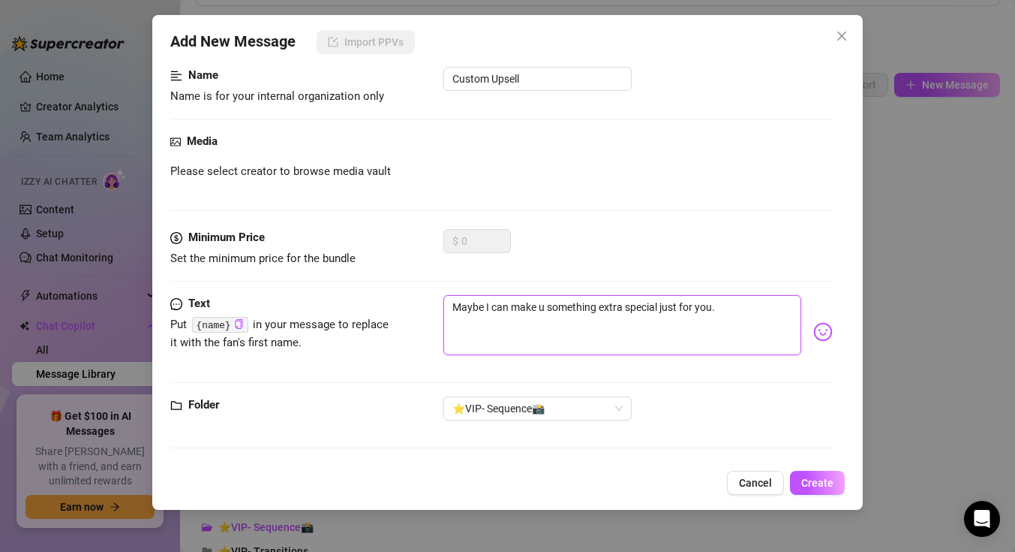
type textarea "Maybe I can make u something extra special just for you.."
type textarea "Maybe I can make u something extra special just for you.. I"
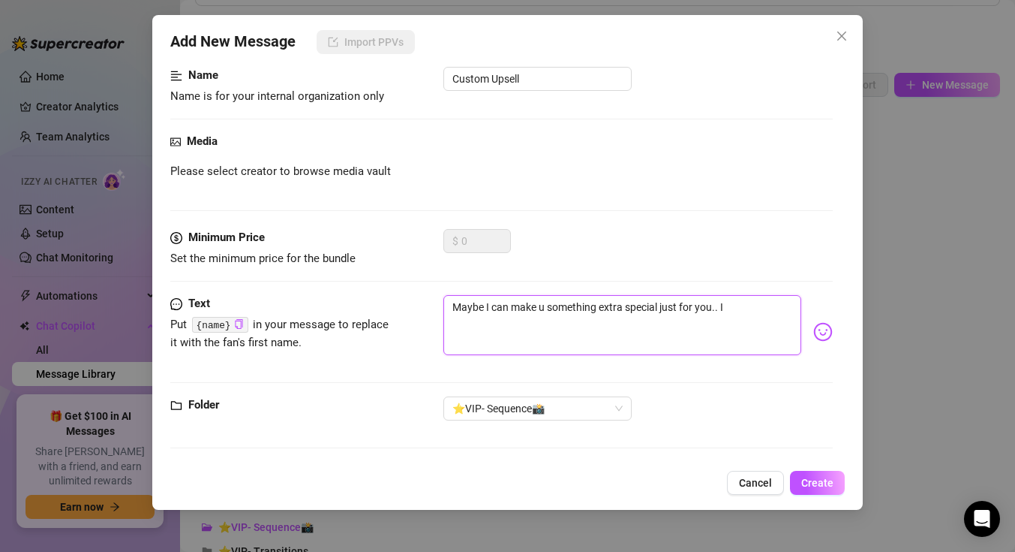
type textarea "Maybe I can make u something extra special just for you.. I"
type textarea "Maybe I can make u something extra special just for you.. I m"
type textarea "Maybe I can make u something extra special just for you.. I me"
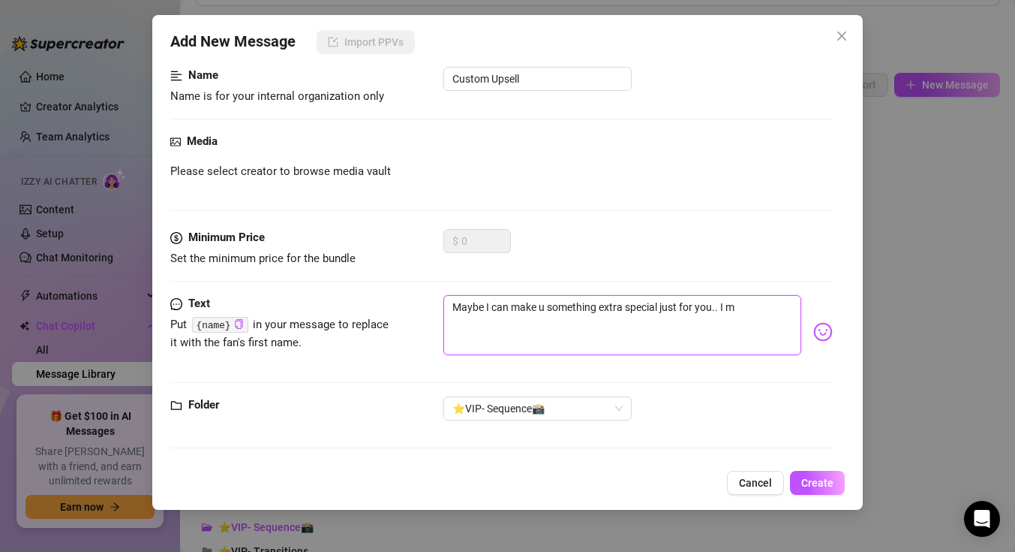
type textarea "Maybe I can make u something extra special just for you.. I me"
type textarea "Maybe I can make u something extra special just for you.. I mea"
type textarea "Maybe I can make u something extra special just for you.. I mean"
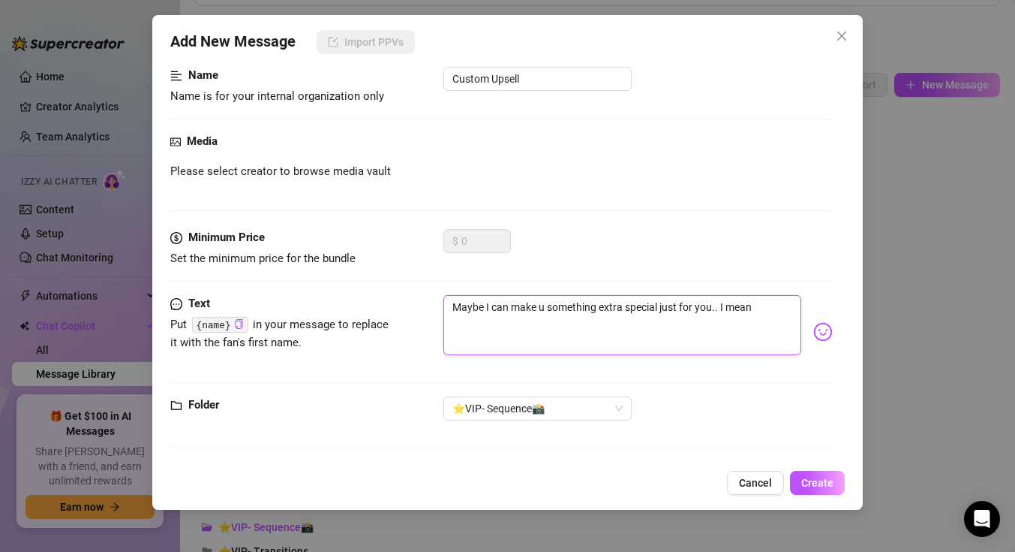
type textarea "Maybe I can make u something extra special just for you.. I mean"
type textarea "Maybe I can make u something extra special just for you.. I mean I"
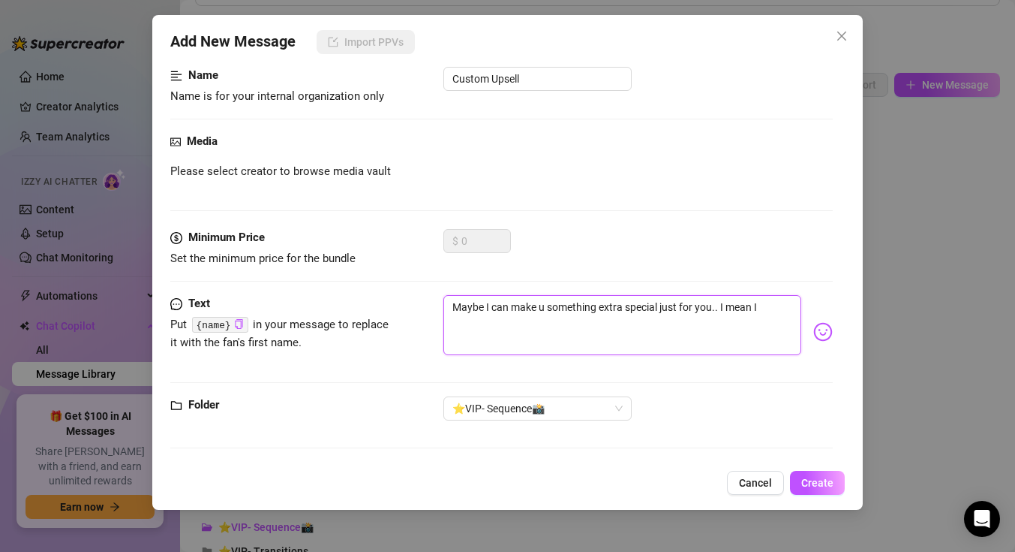
type textarea "Maybe I can make u something extra special just for you.. I mean I"
type textarea "Maybe I can make u something extra special just for you.. I mean I t"
type textarea "Maybe I can make u something extra special just for you.. I mean I th"
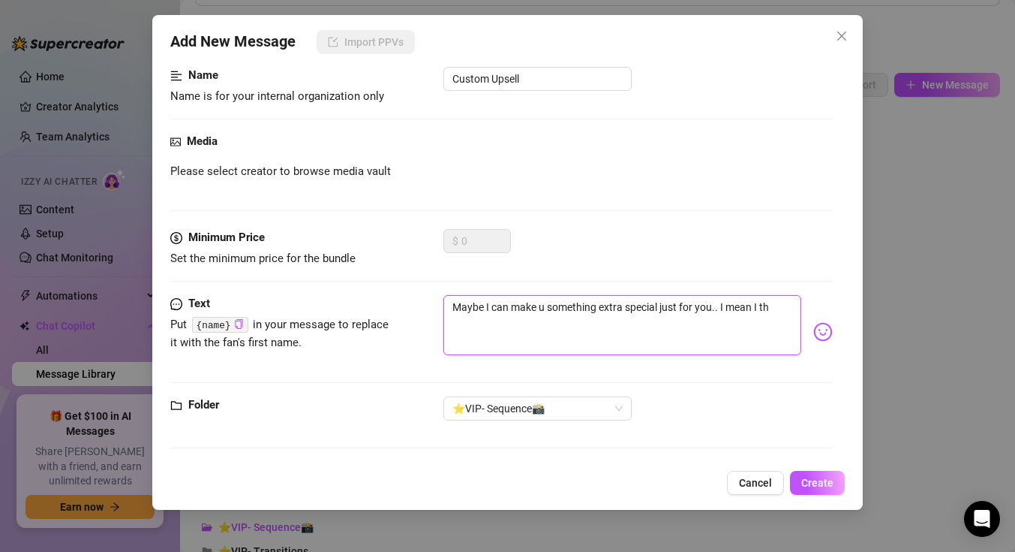
type textarea "Maybe I can make u something extra special just for you.. I mean I thi"
type textarea "Maybe I can make u something extra special just for you.. I mean I thin"
type textarea "Maybe I can make u something extra special just for you.. I mean I think"
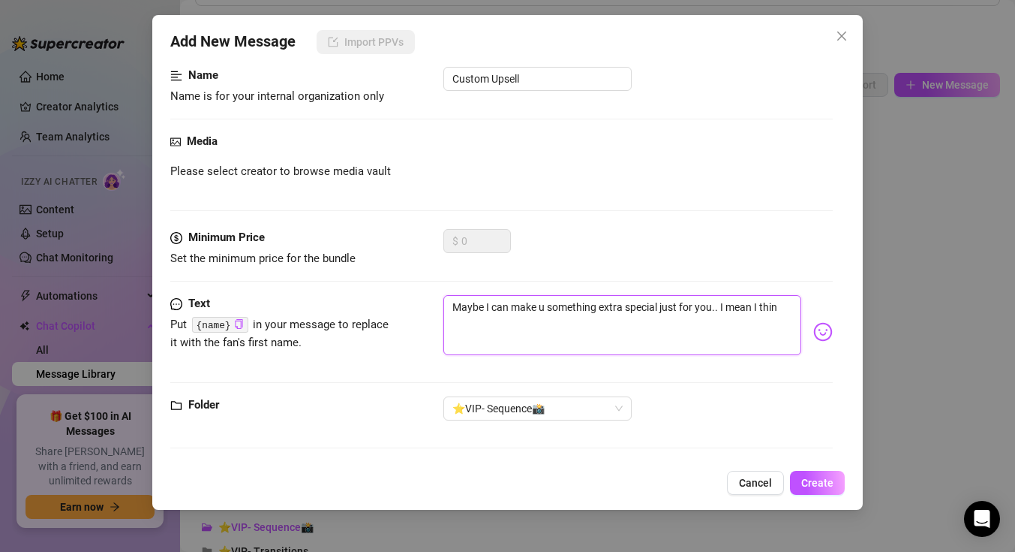
type textarea "Maybe I can make u something extra special just for you.. I mean I think"
type textarea "Maybe I can make u something extra special just for you.. I mean I thin"
type textarea "Maybe I can make u something extra special just for you.. I mean I thi"
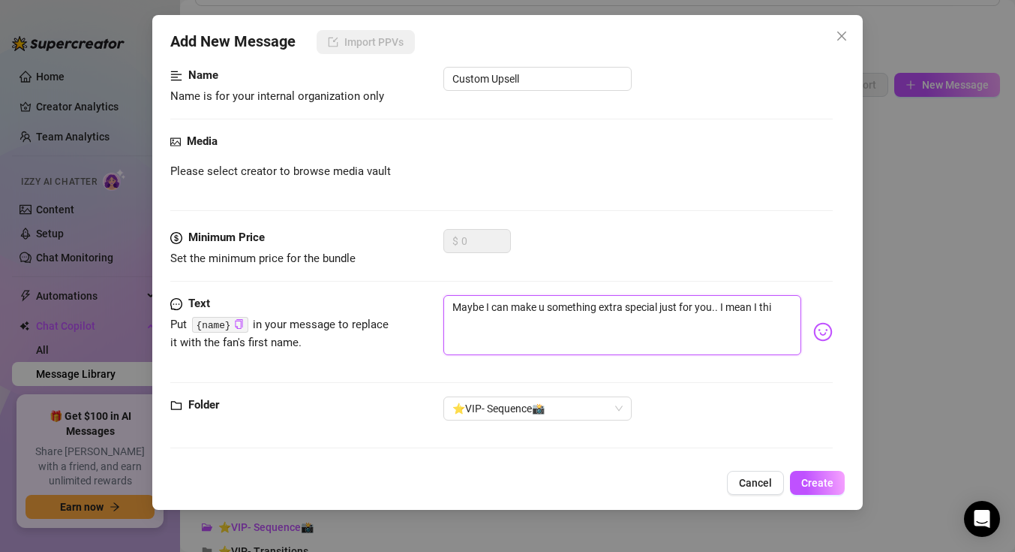
type textarea "Maybe I can make u something extra special just for you.. I mean I th"
type textarea "Maybe I can make u something extra special just for you.. I mean I t"
type textarea "Maybe I can make u something extra special just for you.. I mean I"
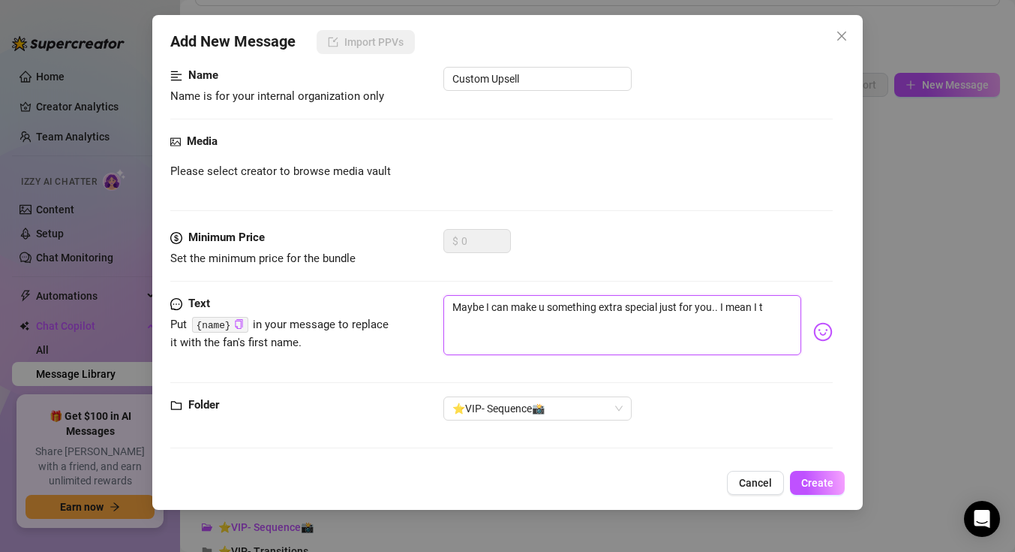
type textarea "Maybe I can make u something extra special just for you.. I mean I"
type textarea "Maybe I can make u something extra special just for you.. I mean"
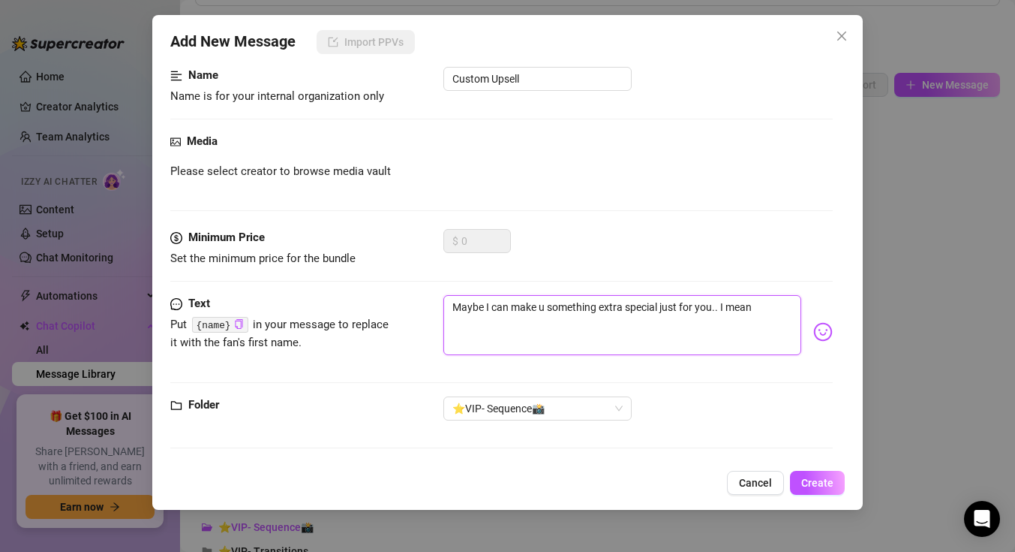
type textarea "Maybe I can make u something extra special just for you.. I mean"
type textarea "Maybe I can make u something extra special just for you.. I mea"
type textarea "Maybe I can make u something extra special just for you.. I me"
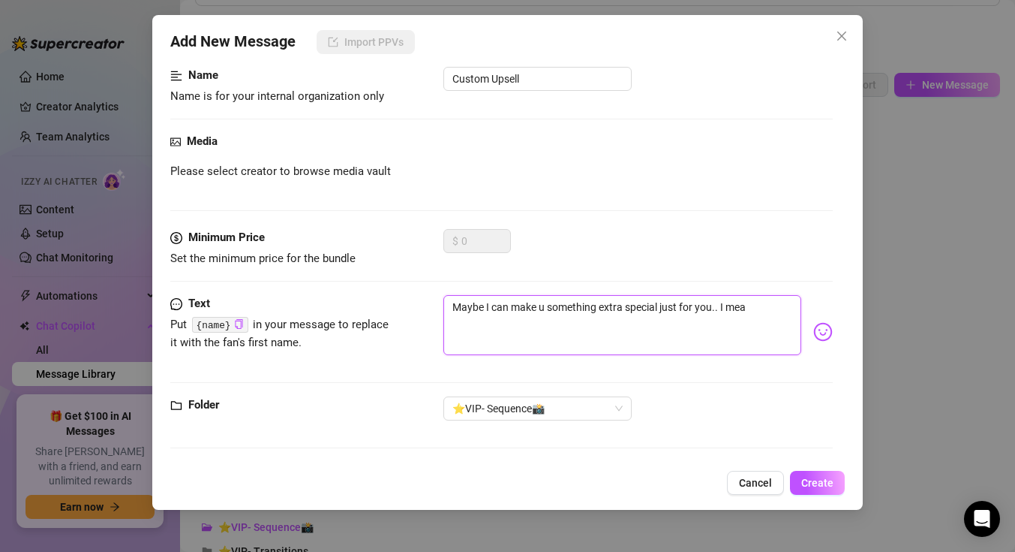
type textarea "Maybe I can make u something extra special just for you.. I me"
type textarea "Maybe I can make u something extra special just for you.. I m"
type textarea "Maybe I can make u something extra special just for you.. I"
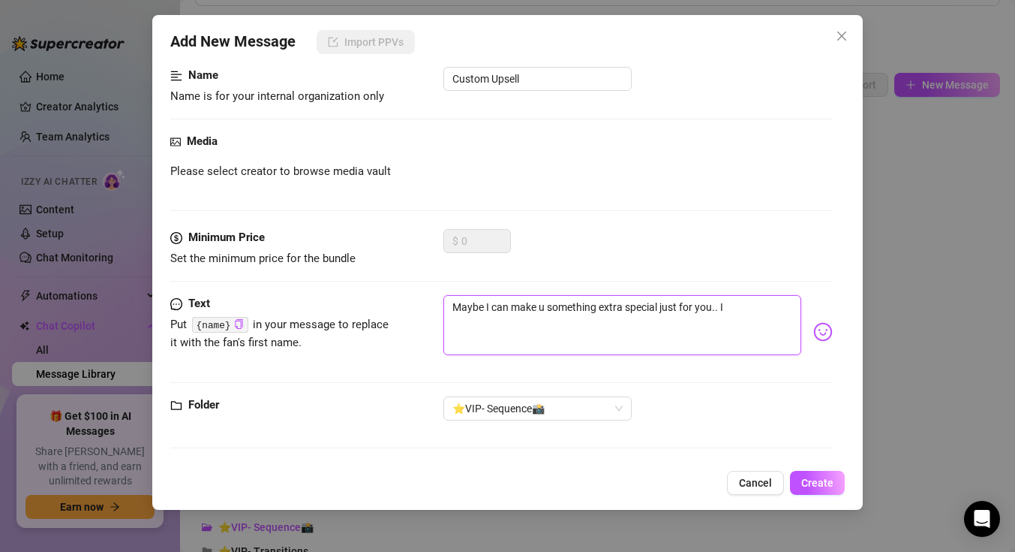
type textarea "Maybe I can make u something extra special just for you.. I"
type textarea "Maybe I can make u something extra special just for you.."
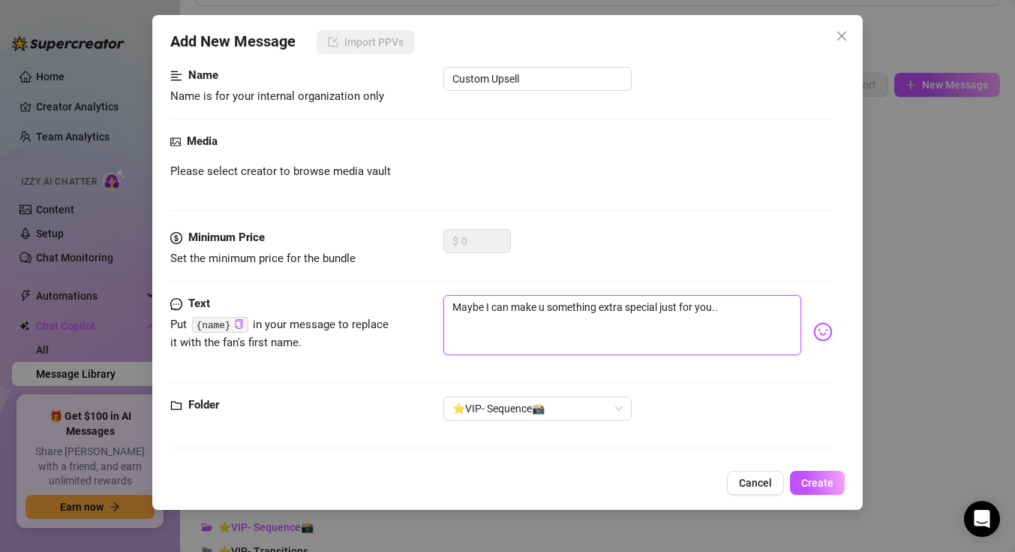
type textarea "Maybe I can make u something extra special just for you.."
type textarea "Maybe I can make u something extra special just for you."
type textarea "Maybe I can make u something extra special just for you"
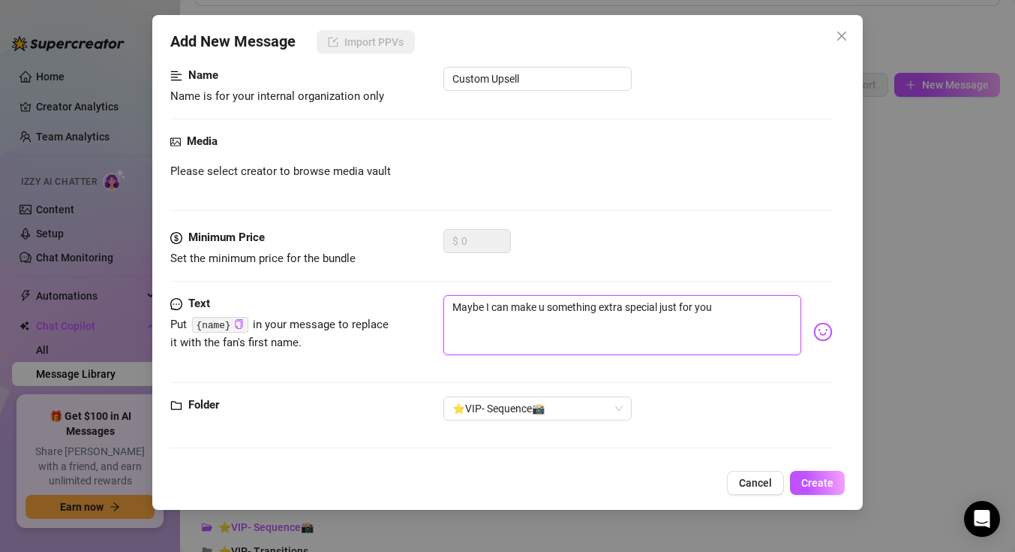
type textarea "Maybe I can make u something extra special just for yo"
type textarea "Maybe I can make u something extra special just for y"
type textarea "Maybe I can make u something extra special just for"
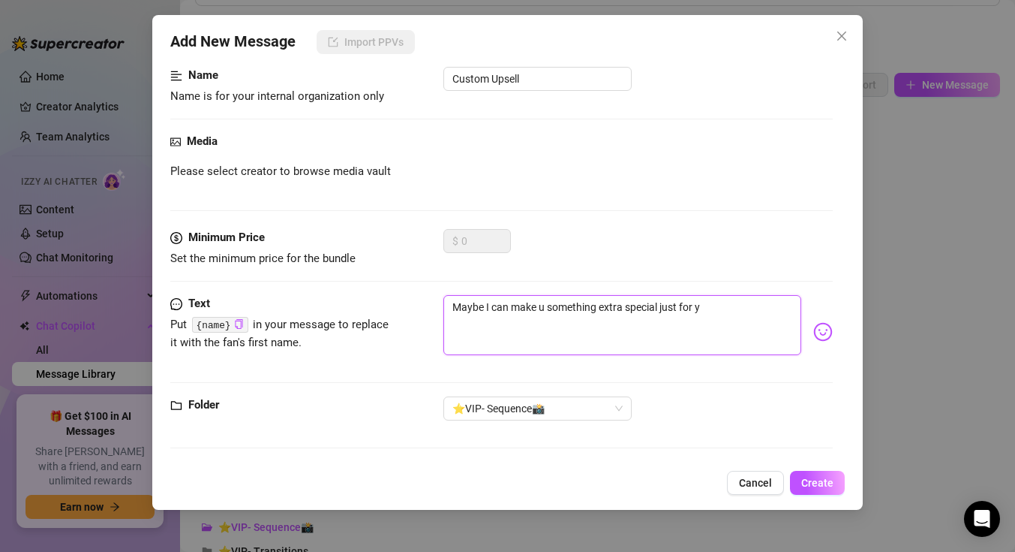
type textarea "Maybe I can make u something extra special just for"
type textarea "Maybe I can make u something extra special just fo"
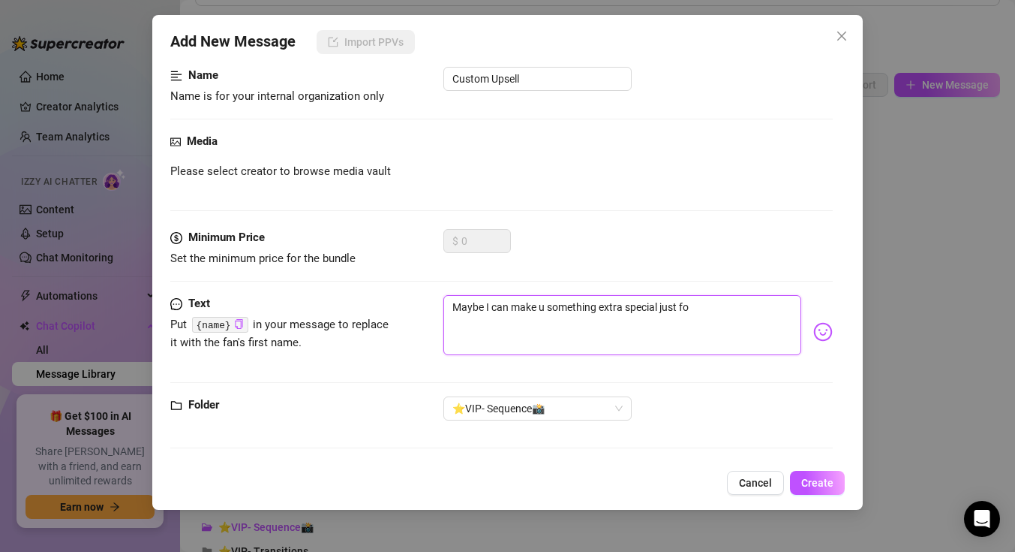
type textarea "Maybe I can make u something extra special just f"
type textarea "Maybe I can make u something extra special just"
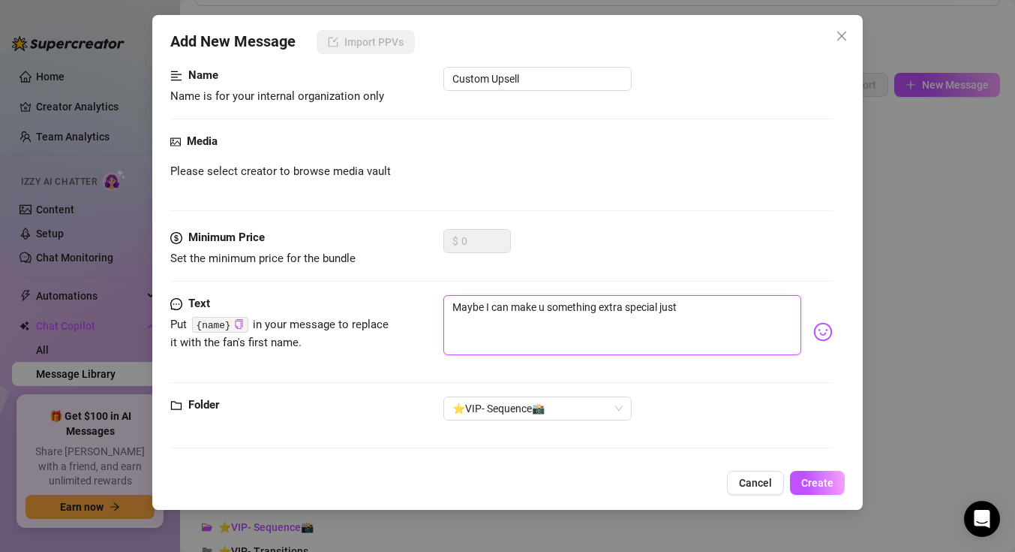
type textarea "Maybe I can make u something extra special just"
type textarea "Maybe I can make u something extra special jus"
type textarea "Maybe I can make u something extra special ju"
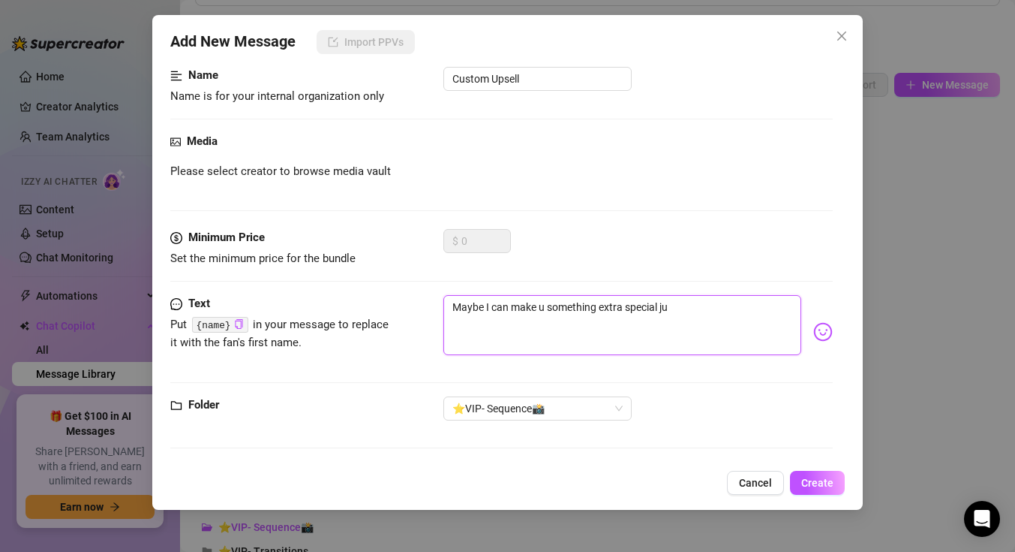
type textarea "Maybe I can make u something extra special j"
click at [511, 320] on textarea at bounding box center [622, 325] width 358 height 60
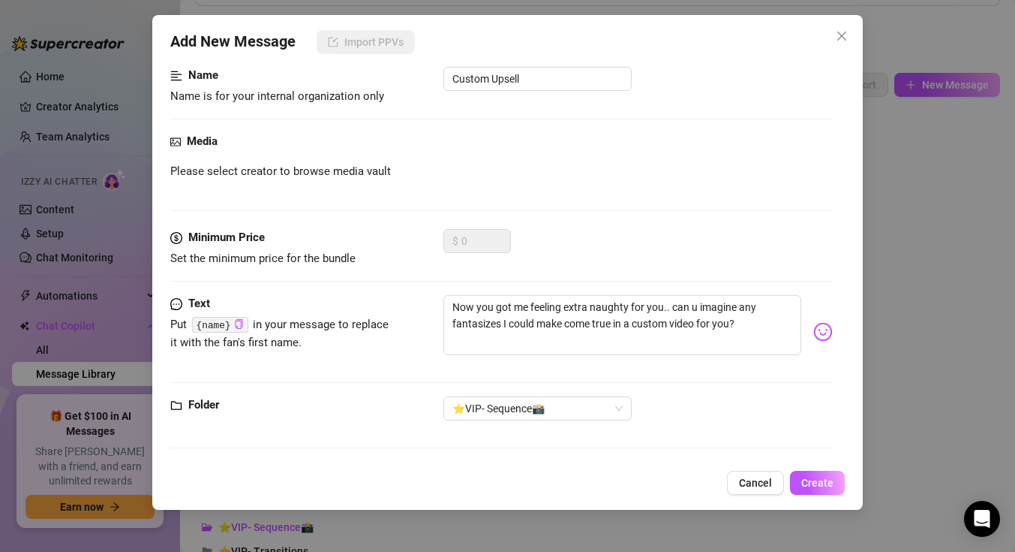
click at [822, 338] on img at bounding box center [823, 332] width 20 height 20
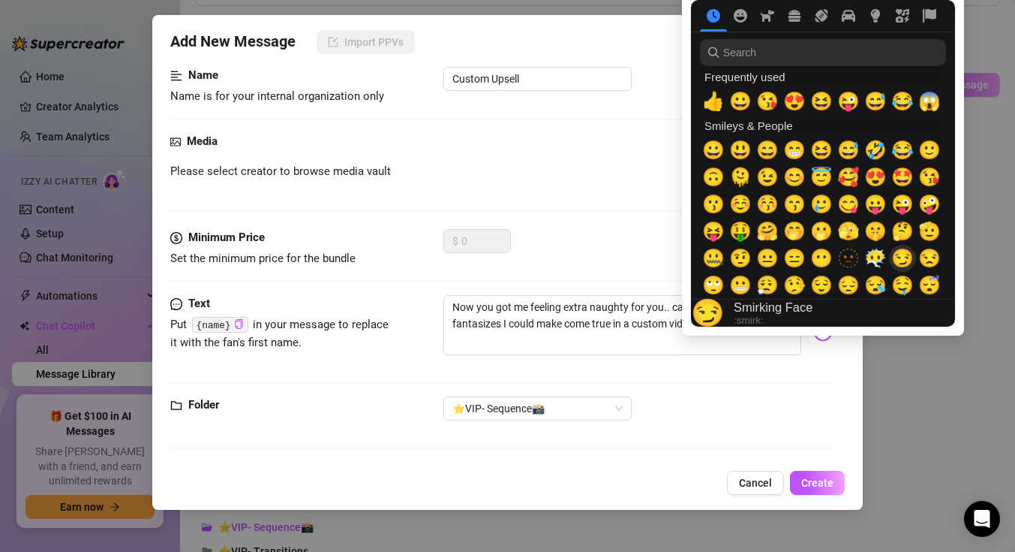
click at [908, 257] on span "😏" at bounding box center [902, 258] width 23 height 21
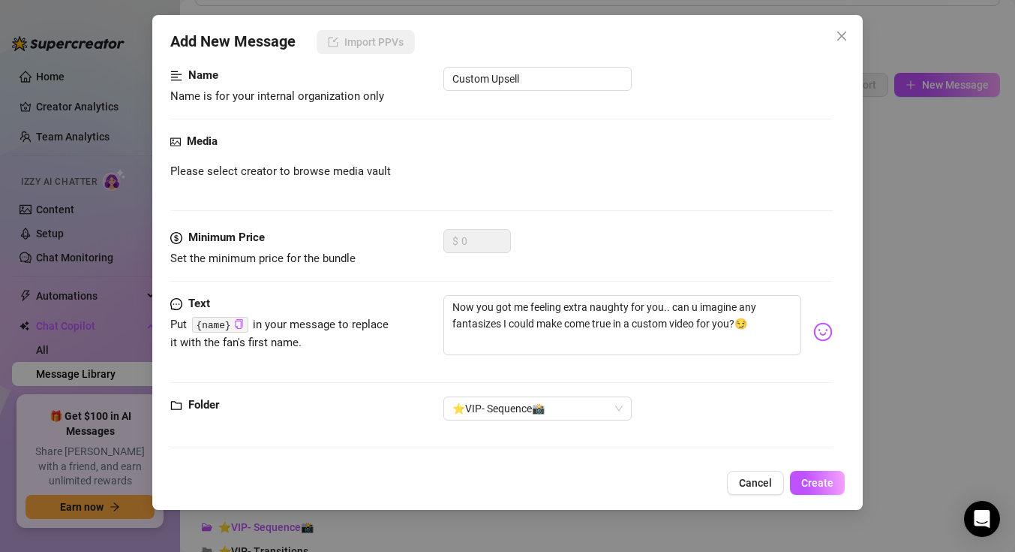
click at [753, 396] on div "⭐VIP- Sequence📸" at bounding box center [637, 408] width 389 height 24
click at [659, 303] on textarea "Now you got me feeling extra naughty for you.. can u imagine any fantasizes I c…" at bounding box center [622, 325] width 358 height 60
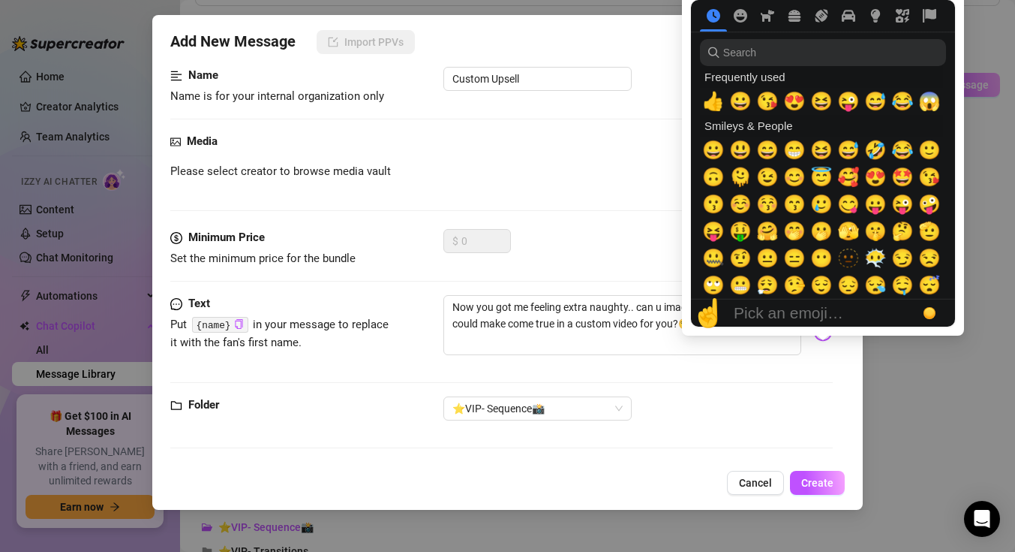
click at [823, 332] on div at bounding box center [823, 163] width 282 height 344
click at [795, 233] on span "🤭" at bounding box center [794, 231] width 23 height 21
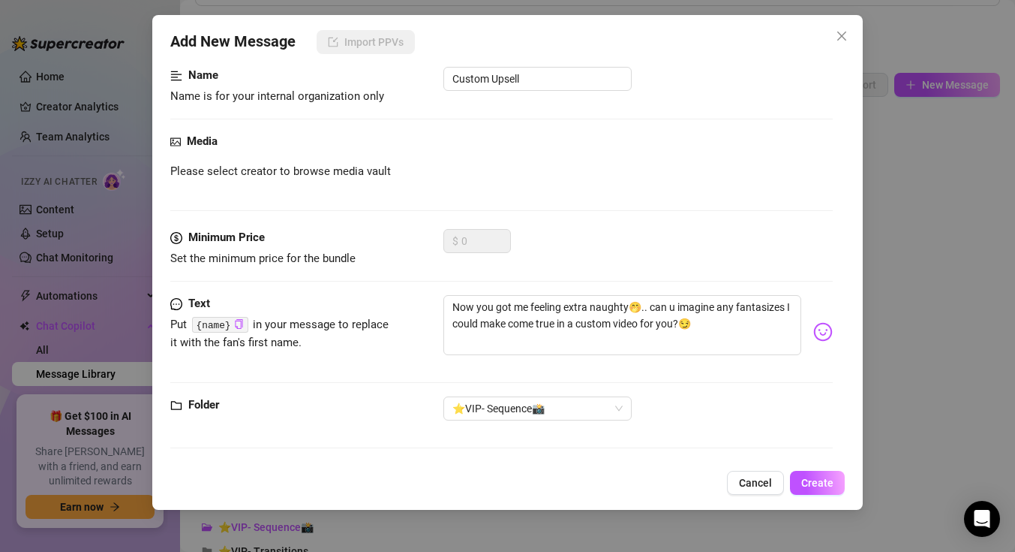
click at [744, 407] on div "⭐VIP- Sequence📸" at bounding box center [637, 408] width 389 height 24
click at [821, 476] on span "Create" at bounding box center [817, 482] width 32 height 12
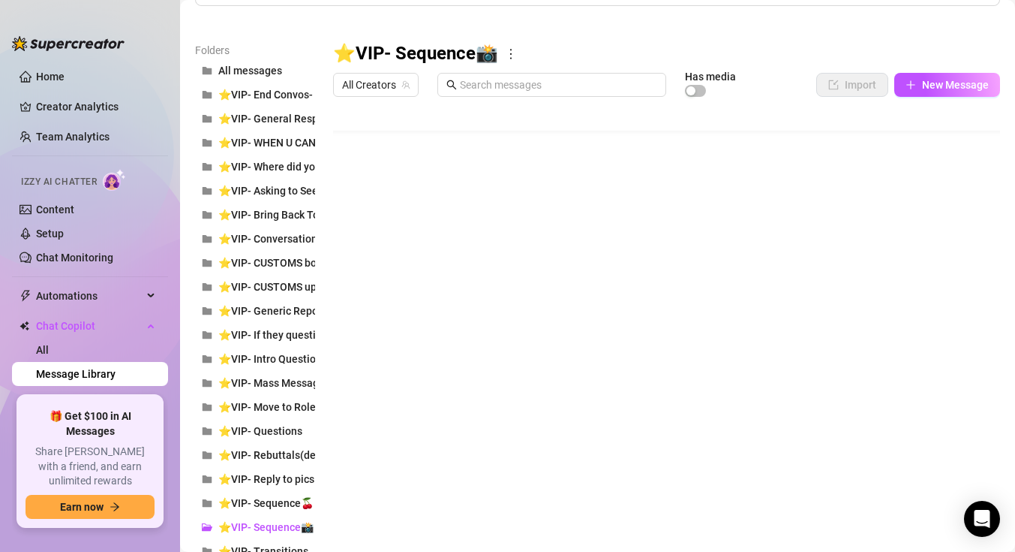
scroll to position [30, 0]
click at [642, 470] on div "Folders All messages ⭐VIP- End Convos- No Money ⭐VIP- General Response Pushing …" at bounding box center [597, 549] width 805 height 1014
click at [499, 499] on div "Folders All messages ⭐VIP- End Convos- No Money ⭐VIP- General Response Pushing …" at bounding box center [597, 549] width 805 height 1014
click at [491, 486] on div "Folders All messages ⭐VIP- End Convos- No Money ⭐VIP- General Response Pushing …" at bounding box center [597, 549] width 805 height 1014
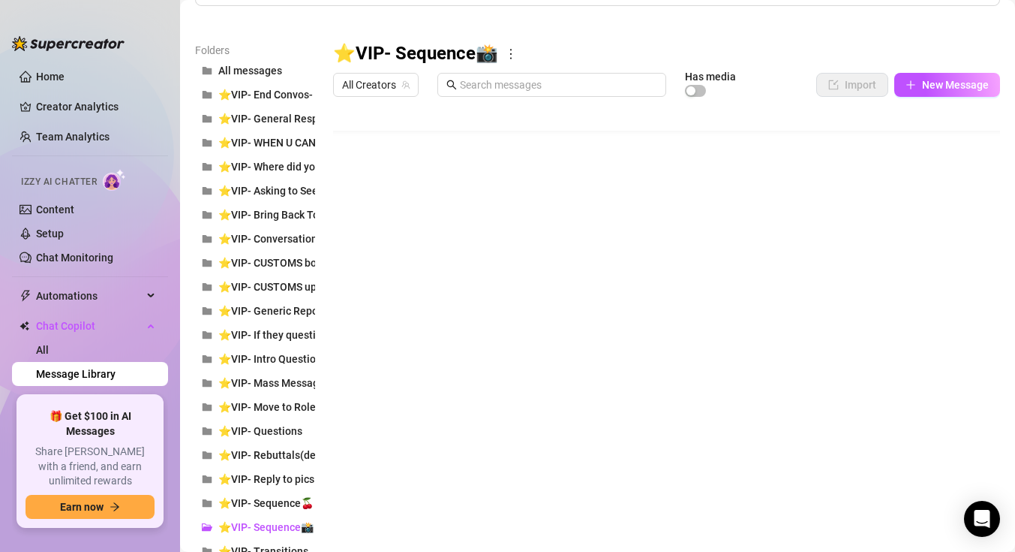
scroll to position [29, 0]
click at [110, 131] on link "Team Analytics" at bounding box center [73, 137] width 74 height 12
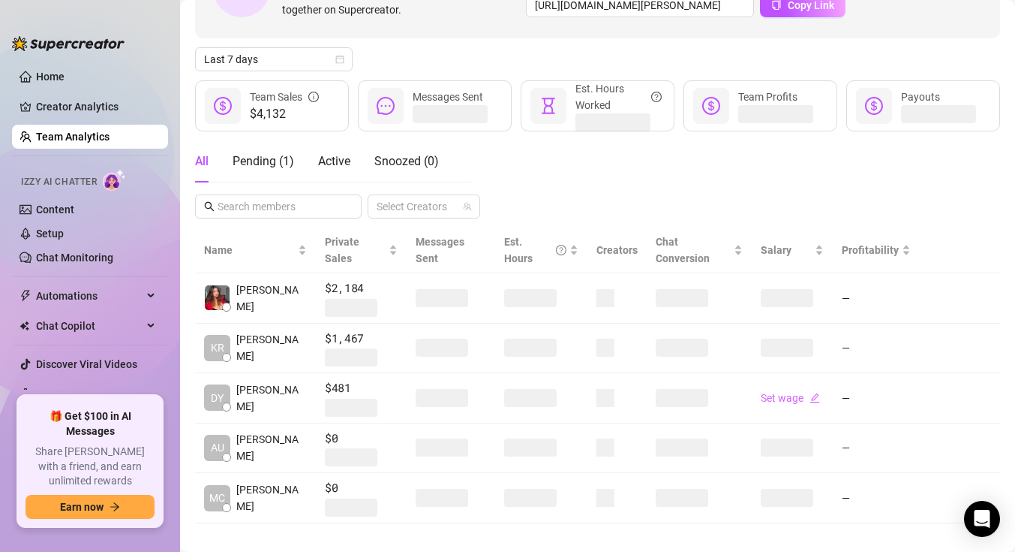
scroll to position [132, 0]
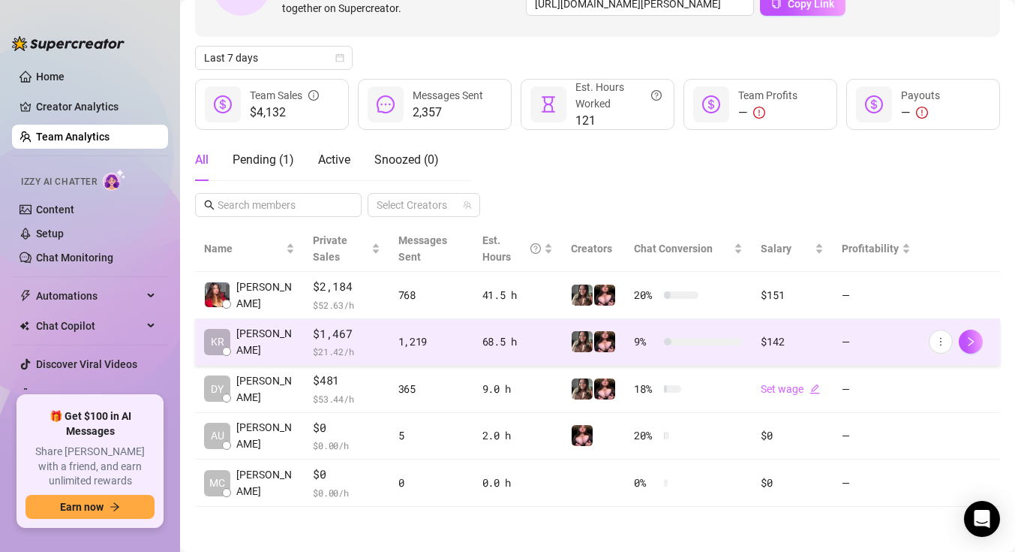
click at [445, 338] on div "1,219" at bounding box center [431, 341] width 66 height 17
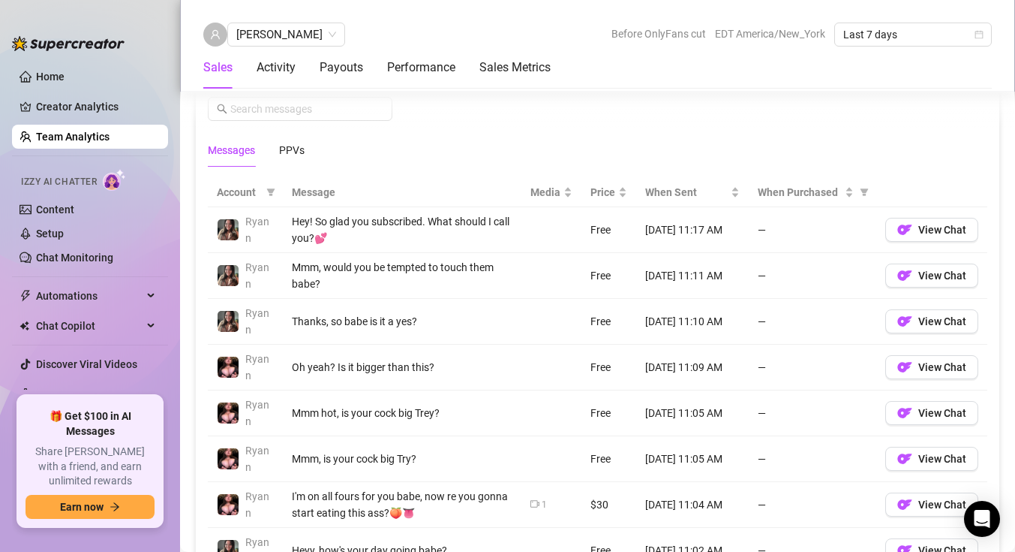
scroll to position [1022, 0]
click at [307, 149] on div "Messages PPVs" at bounding box center [598, 149] width 780 height 35
click at [288, 151] on div "PPVs" at bounding box center [292, 149] width 26 height 17
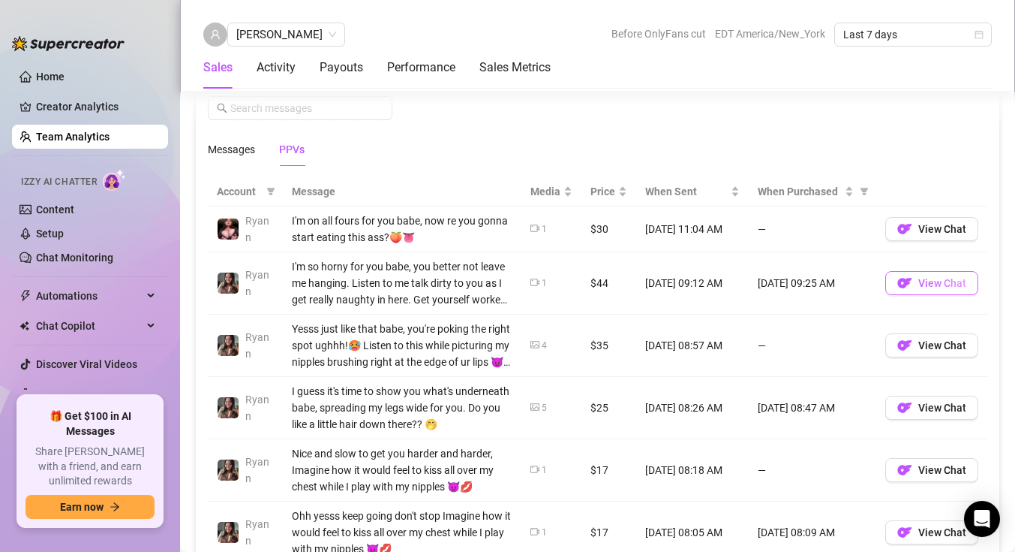
click at [955, 278] on span "View Chat" at bounding box center [942, 283] width 48 height 12
